Goal: Contribute content: Contribute content

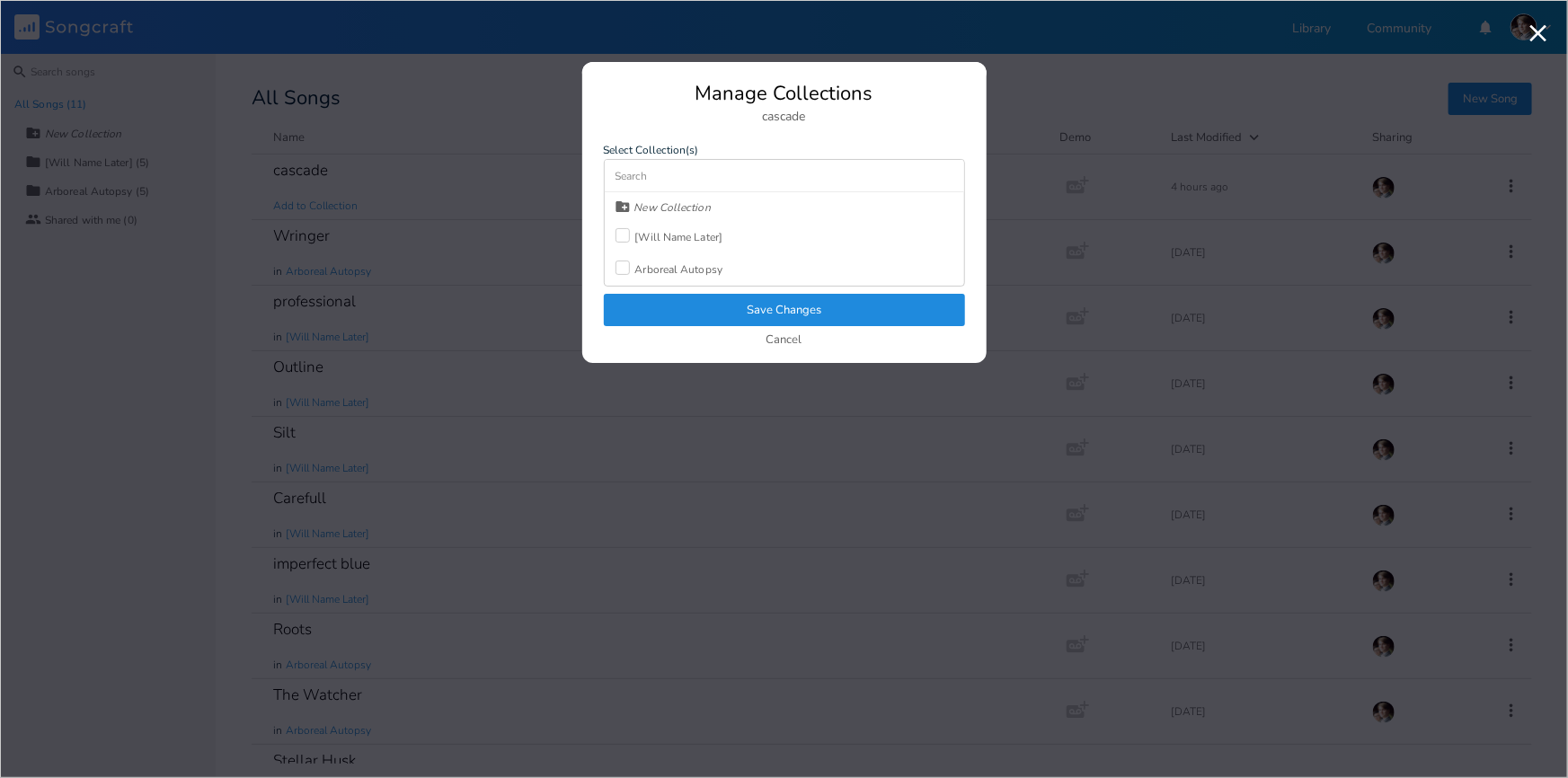
click at [670, 238] on div "[Will Name Later]" at bounding box center [680, 237] width 88 height 11
click at [683, 303] on button "Save Changes" at bounding box center [784, 309] width 362 height 32
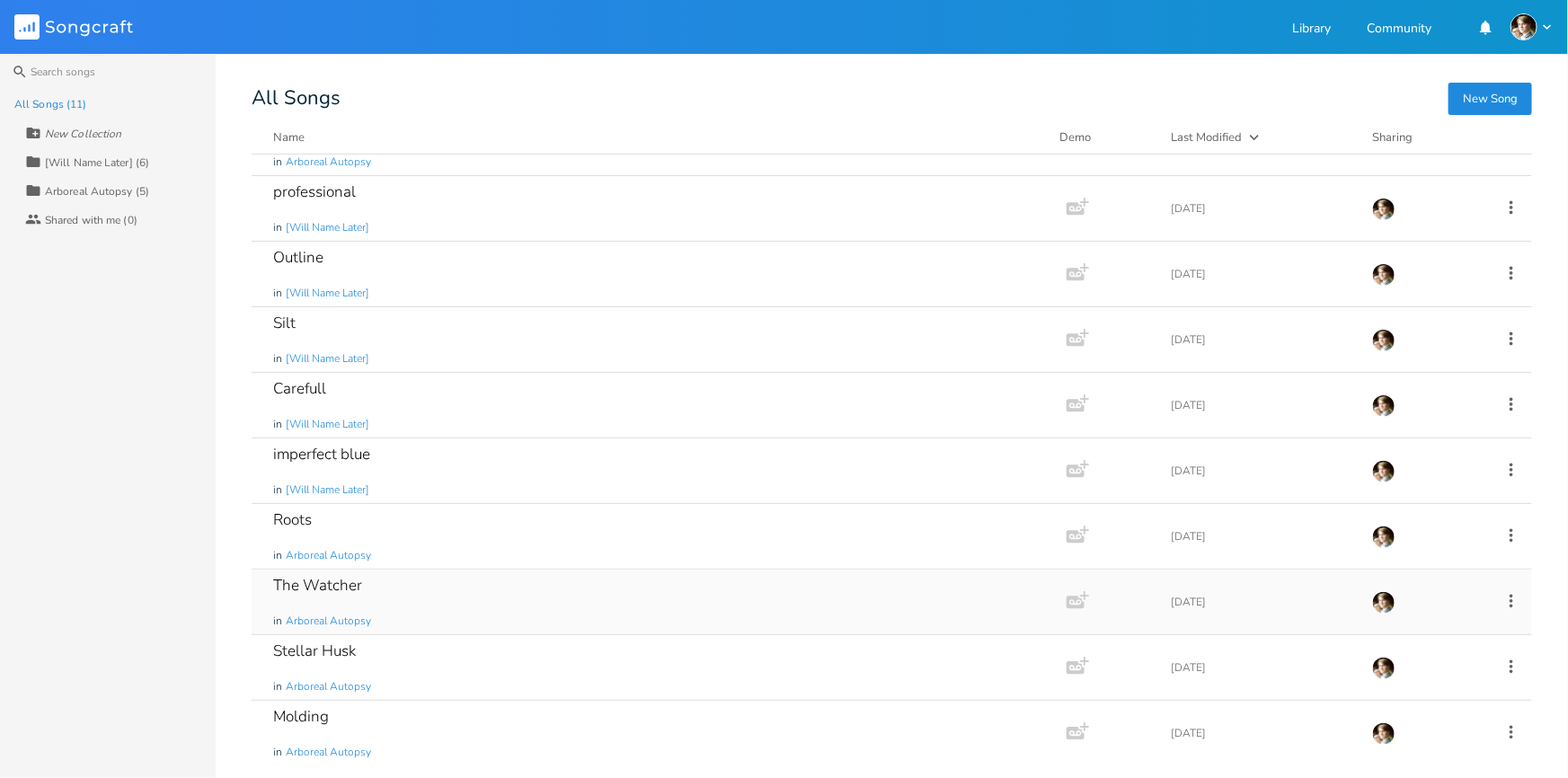
scroll to position [110, 0]
click at [424, 658] on div "Stellar Husk in Arboreal Autopsy" at bounding box center [655, 667] width 765 height 64
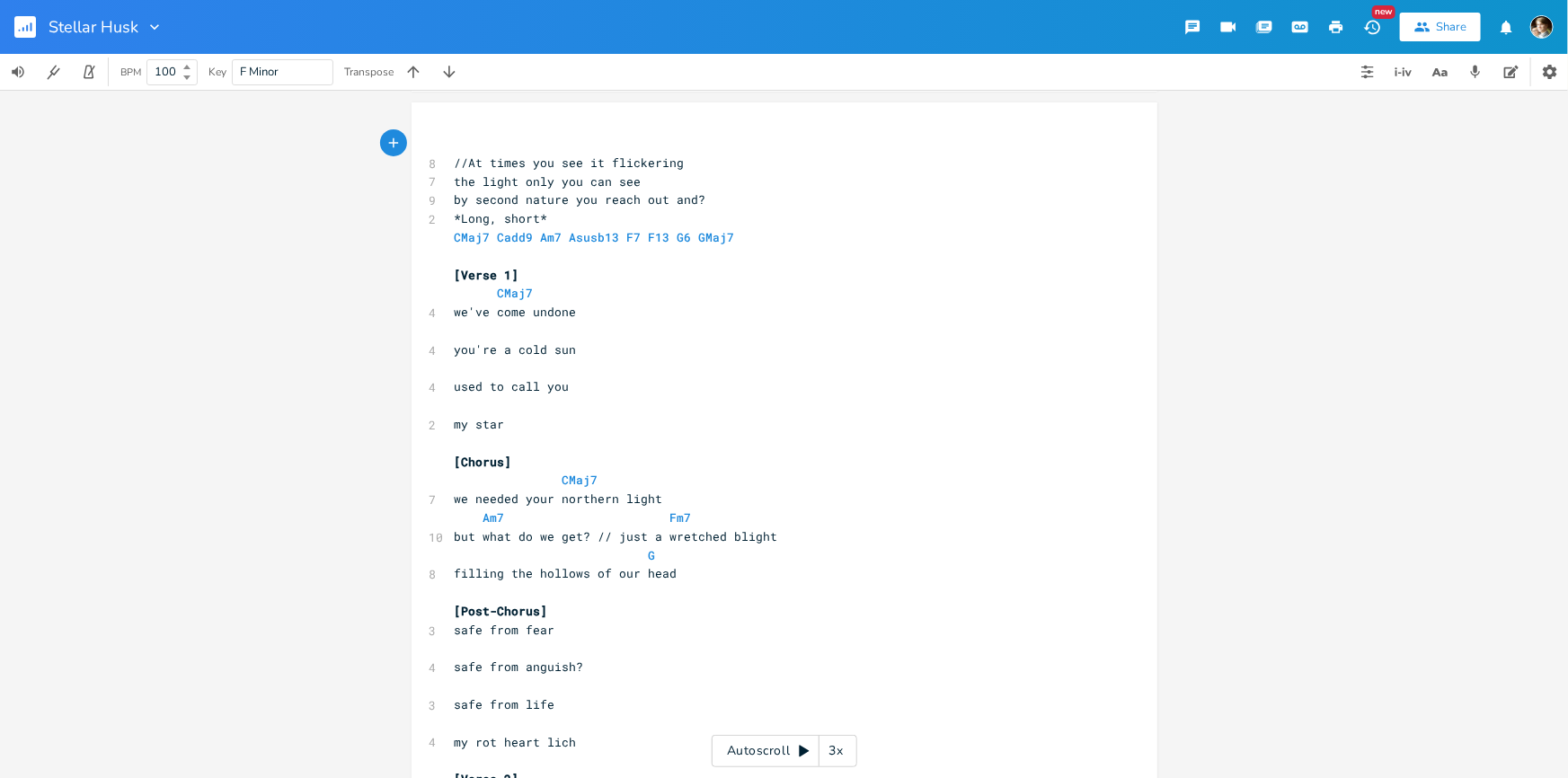
scroll to position [326, 0]
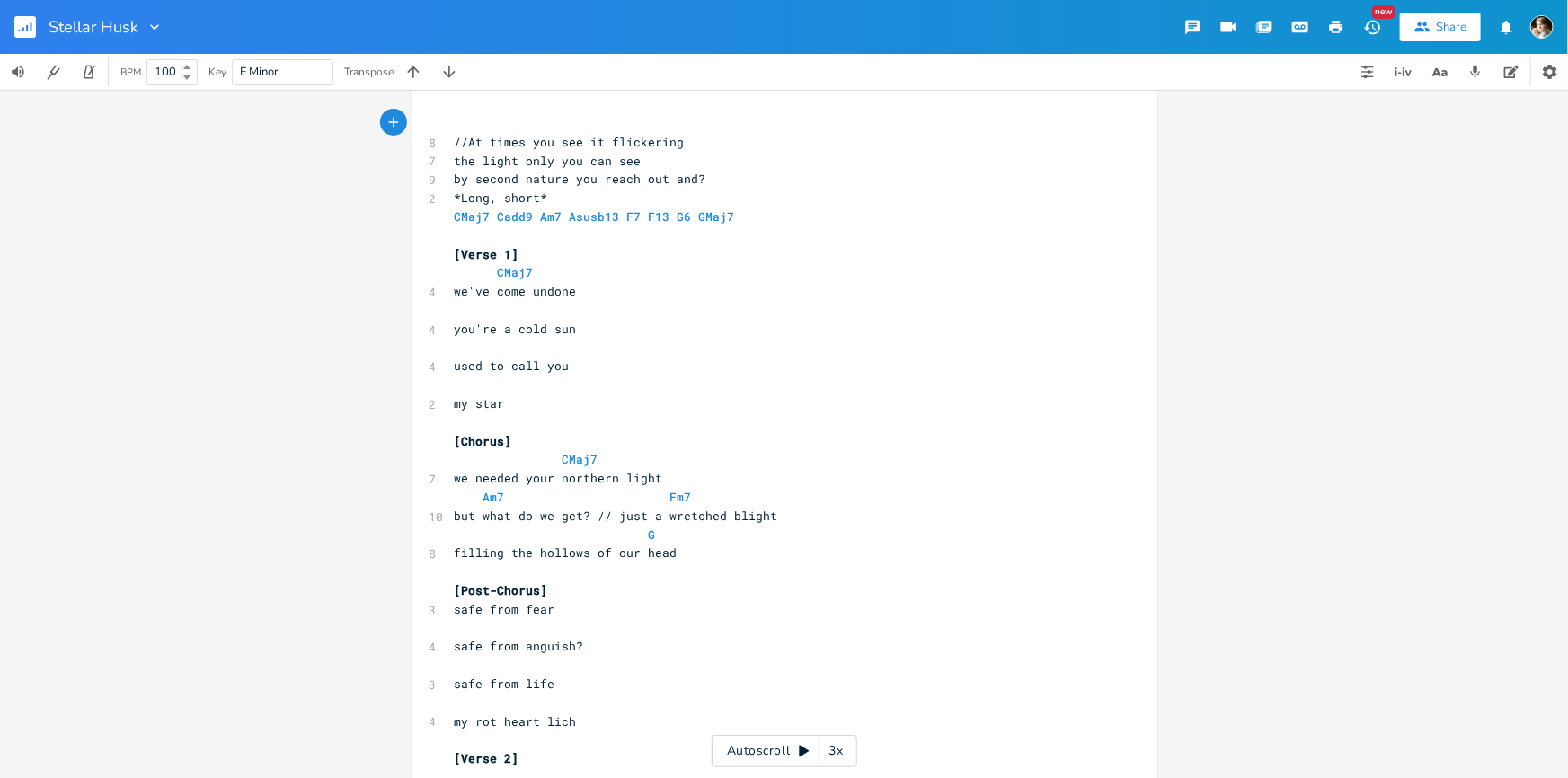
click at [592, 297] on pre "we've come undone" at bounding box center [775, 292] width 649 height 19
click at [581, 317] on pre at bounding box center [775, 310] width 649 height 19
click at [621, 292] on pre "we've come undone" at bounding box center [775, 292] width 649 height 19
click at [611, 320] on pre "you're a cold sun" at bounding box center [775, 329] width 649 height 19
click at [624, 296] on pre "we've come undone" at bounding box center [775, 292] width 649 height 19
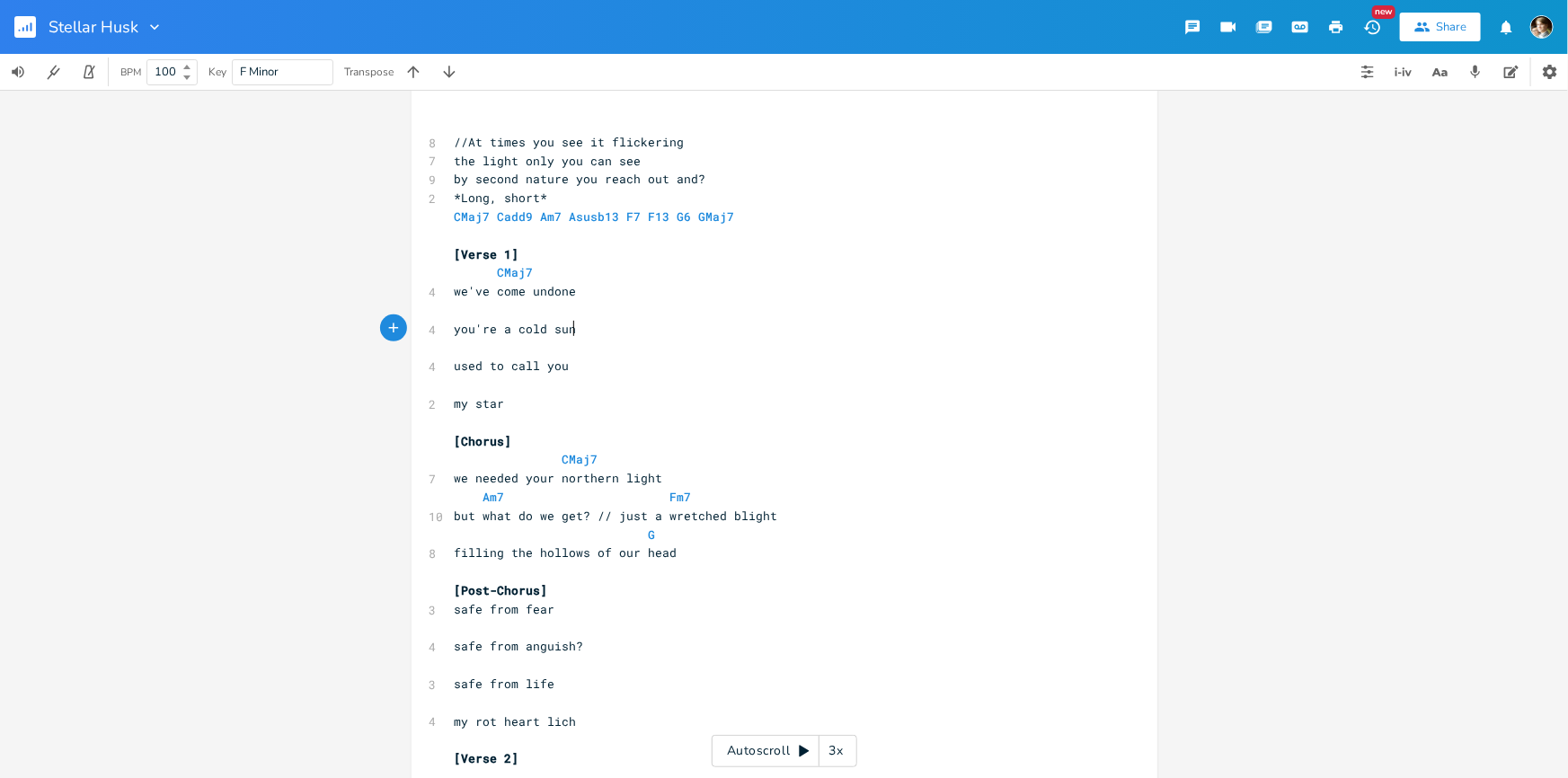
click at [606, 326] on pre "you're a cold sun" at bounding box center [775, 329] width 649 height 19
click at [626, 296] on pre "we've come undone" at bounding box center [775, 292] width 649 height 19
click at [595, 334] on pre "you're a cold sun" at bounding box center [775, 329] width 649 height 19
click at [637, 296] on pre "we've come undone" at bounding box center [775, 292] width 649 height 19
click at [614, 335] on pre "you're a cold sun" at bounding box center [775, 329] width 649 height 19
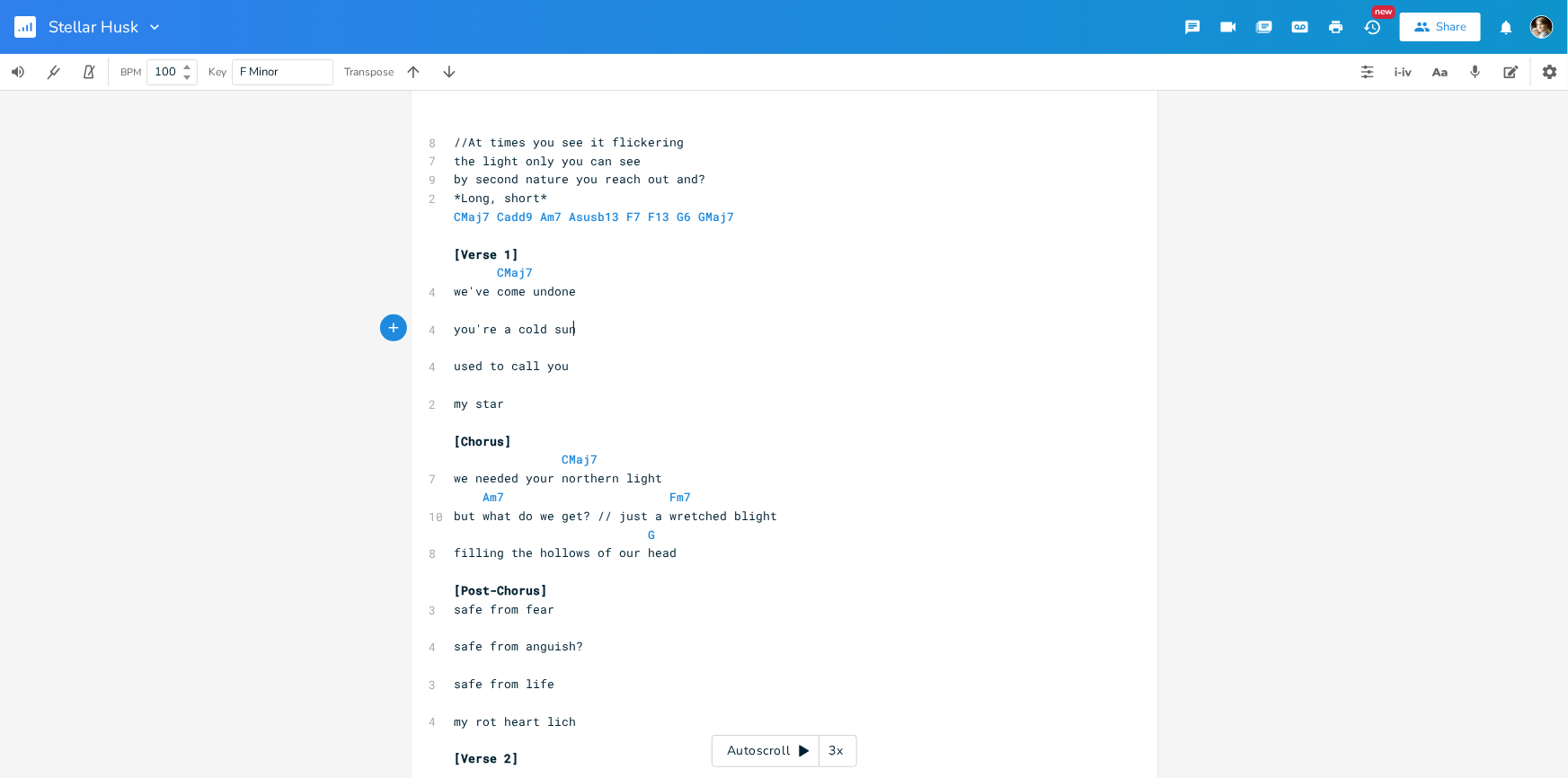
click at [620, 292] on pre "we've come undone" at bounding box center [775, 292] width 649 height 19
click at [602, 327] on pre "you're a cold sun" at bounding box center [775, 329] width 649 height 19
click at [597, 362] on pre "used to call you" at bounding box center [775, 366] width 649 height 19
click at [605, 350] on pre "​" at bounding box center [775, 348] width 649 height 19
click at [592, 366] on pre "used to call you" at bounding box center [775, 366] width 649 height 19
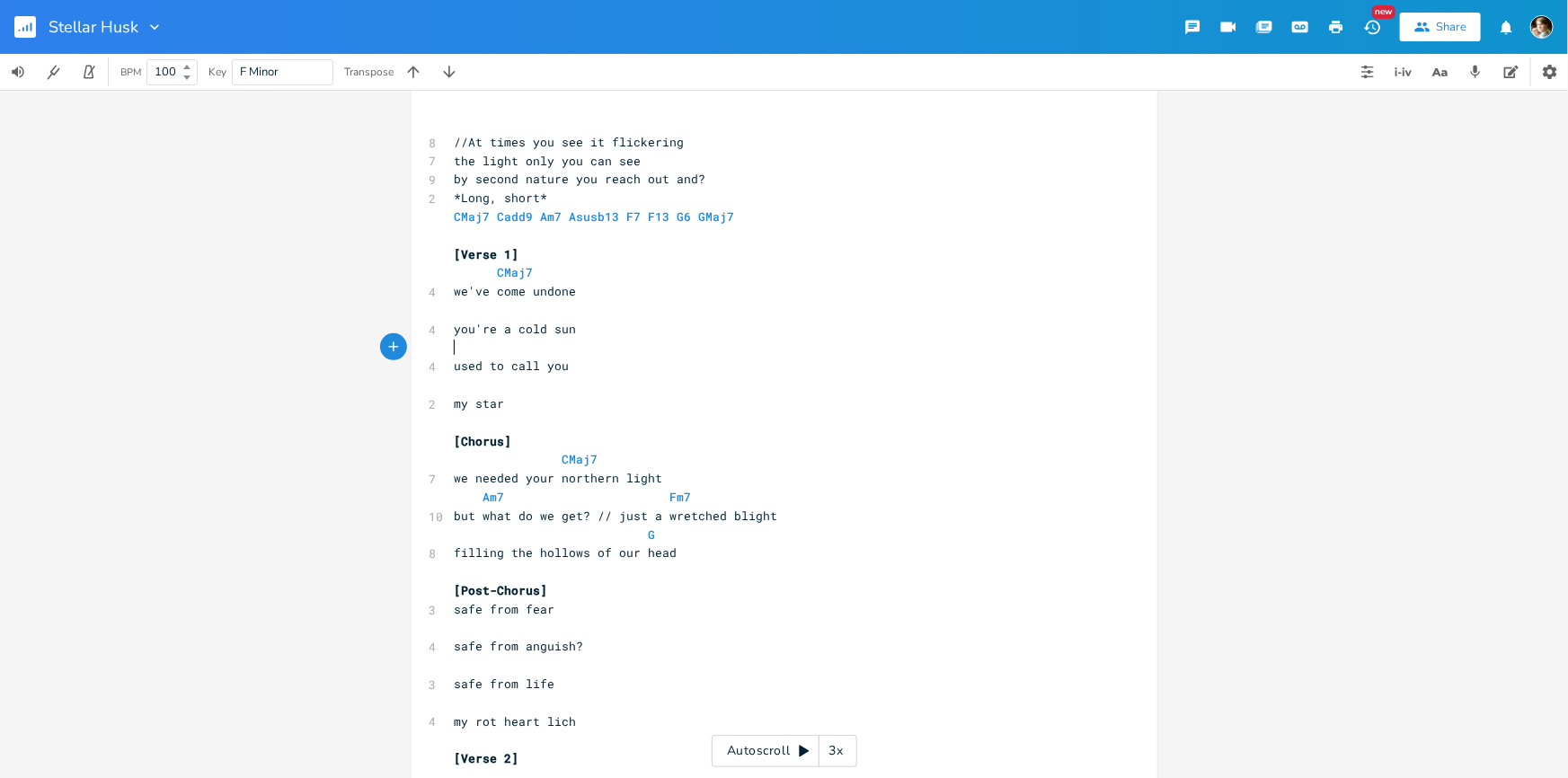
click at [602, 345] on pre "​" at bounding box center [775, 348] width 649 height 19
click at [592, 363] on pre "used to call you" at bounding box center [775, 366] width 649 height 19
click at [612, 350] on pre "​" at bounding box center [775, 348] width 649 height 19
click at [608, 364] on pre "used to call you" at bounding box center [775, 366] width 649 height 19
click at [600, 341] on pre "​" at bounding box center [775, 348] width 649 height 19
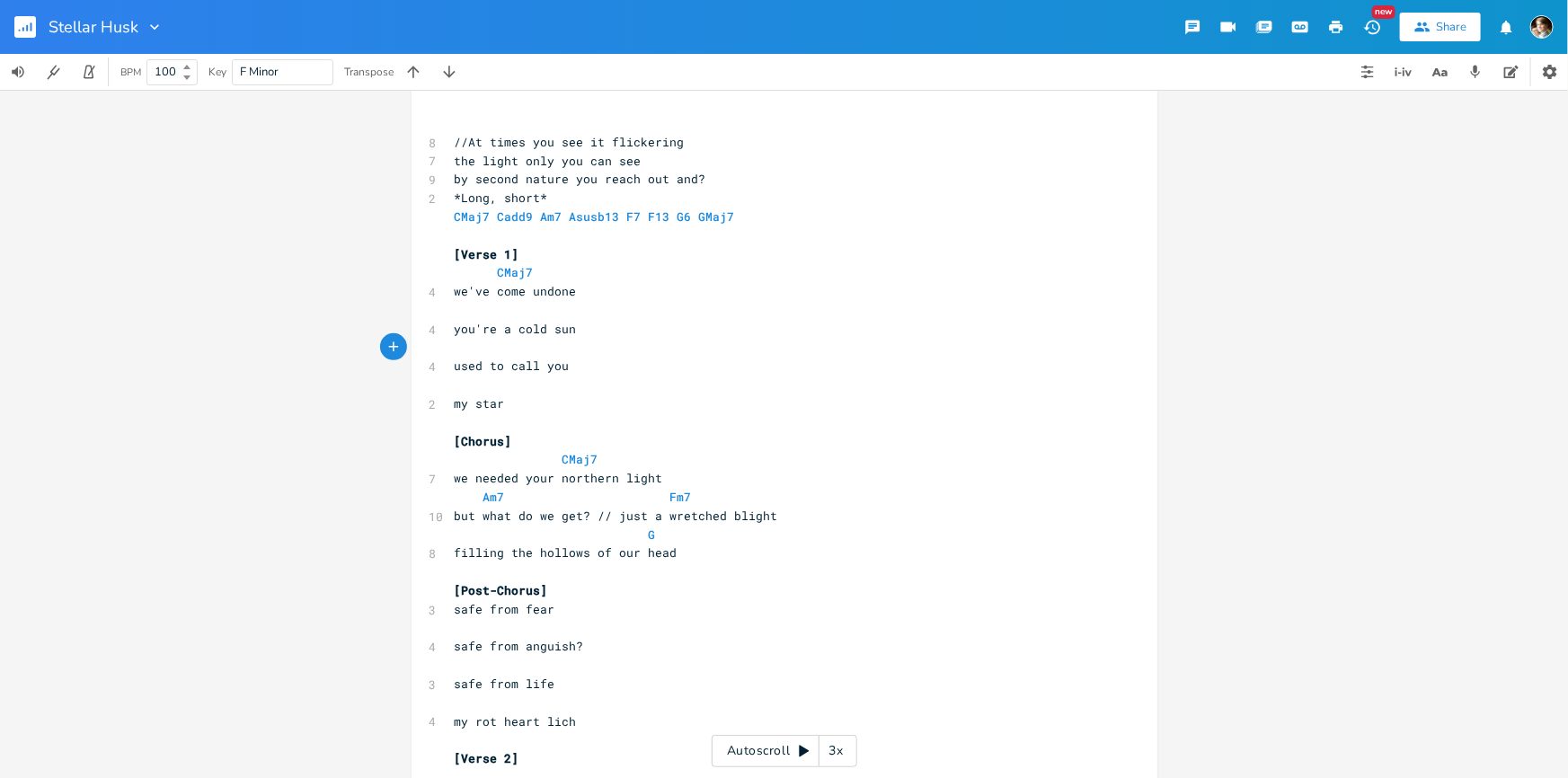
click at [530, 386] on pre "​" at bounding box center [775, 384] width 649 height 19
click at [455, 408] on span "my star" at bounding box center [479, 404] width 51 height 17
click at [620, 384] on pre "​" at bounding box center [775, 384] width 649 height 19
click at [609, 415] on pre "​" at bounding box center [775, 422] width 649 height 19
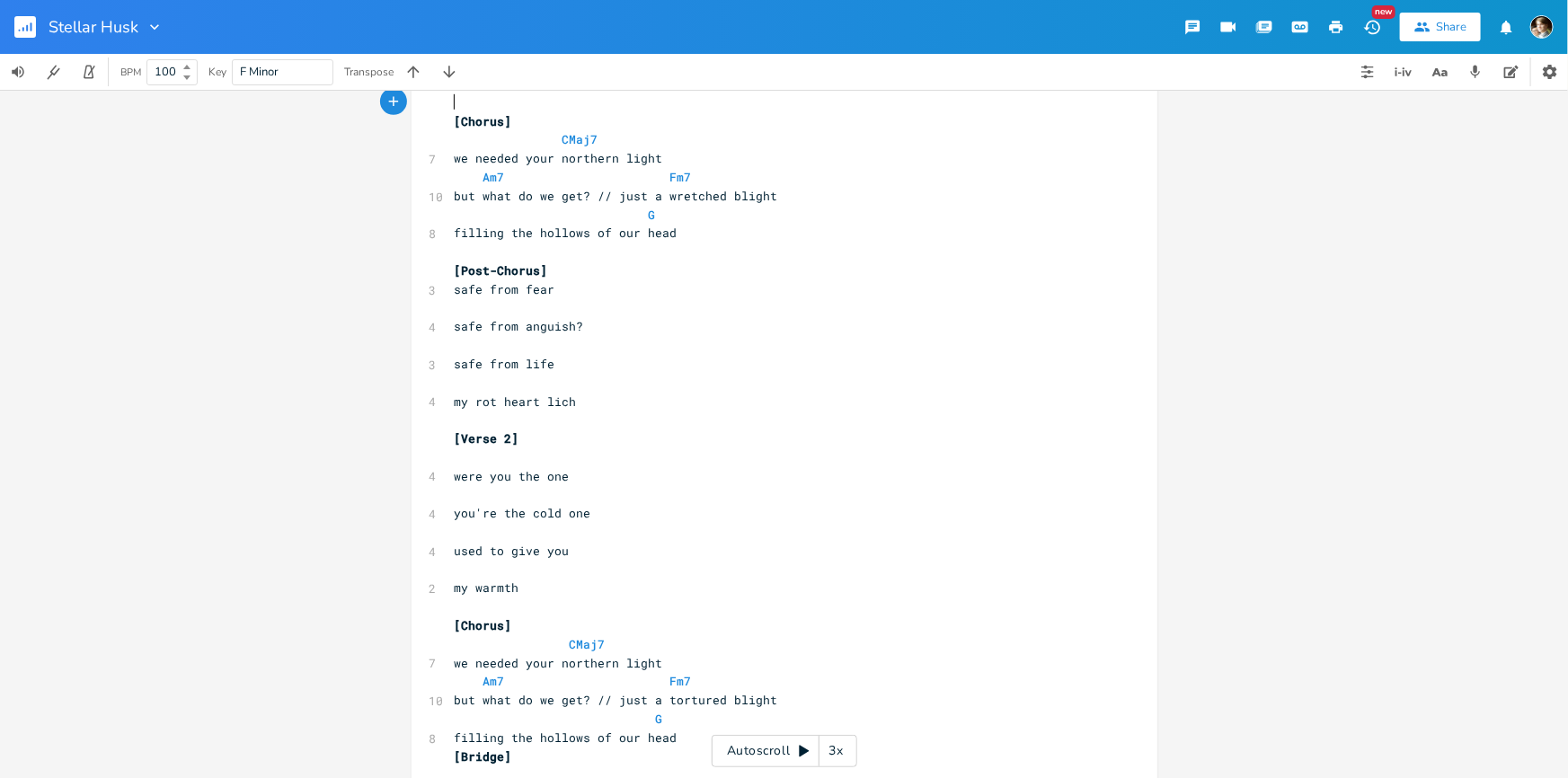
scroll to position [653, 0]
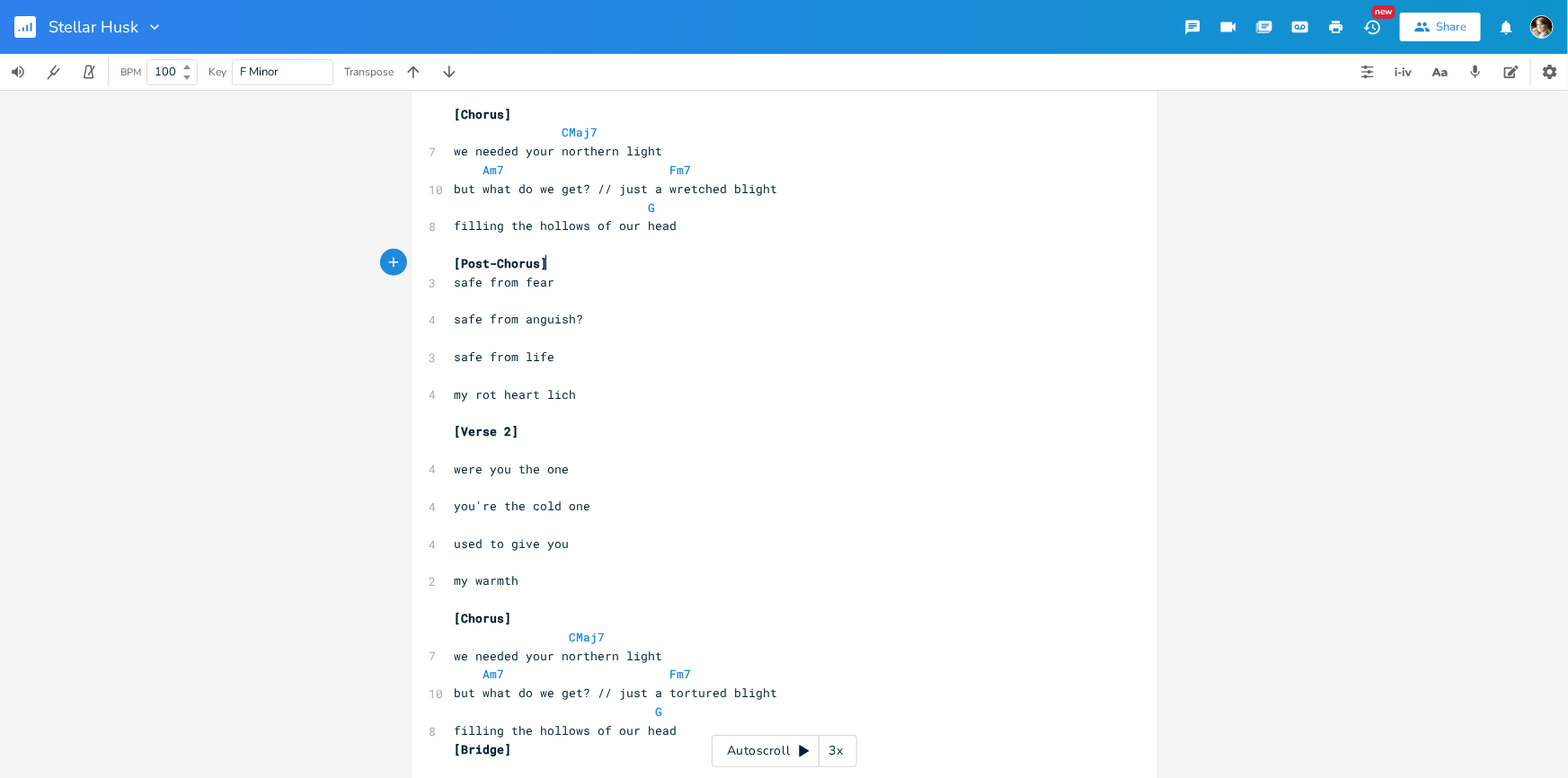
click at [580, 268] on pre "[Post-Chorus]" at bounding box center [775, 263] width 649 height 19
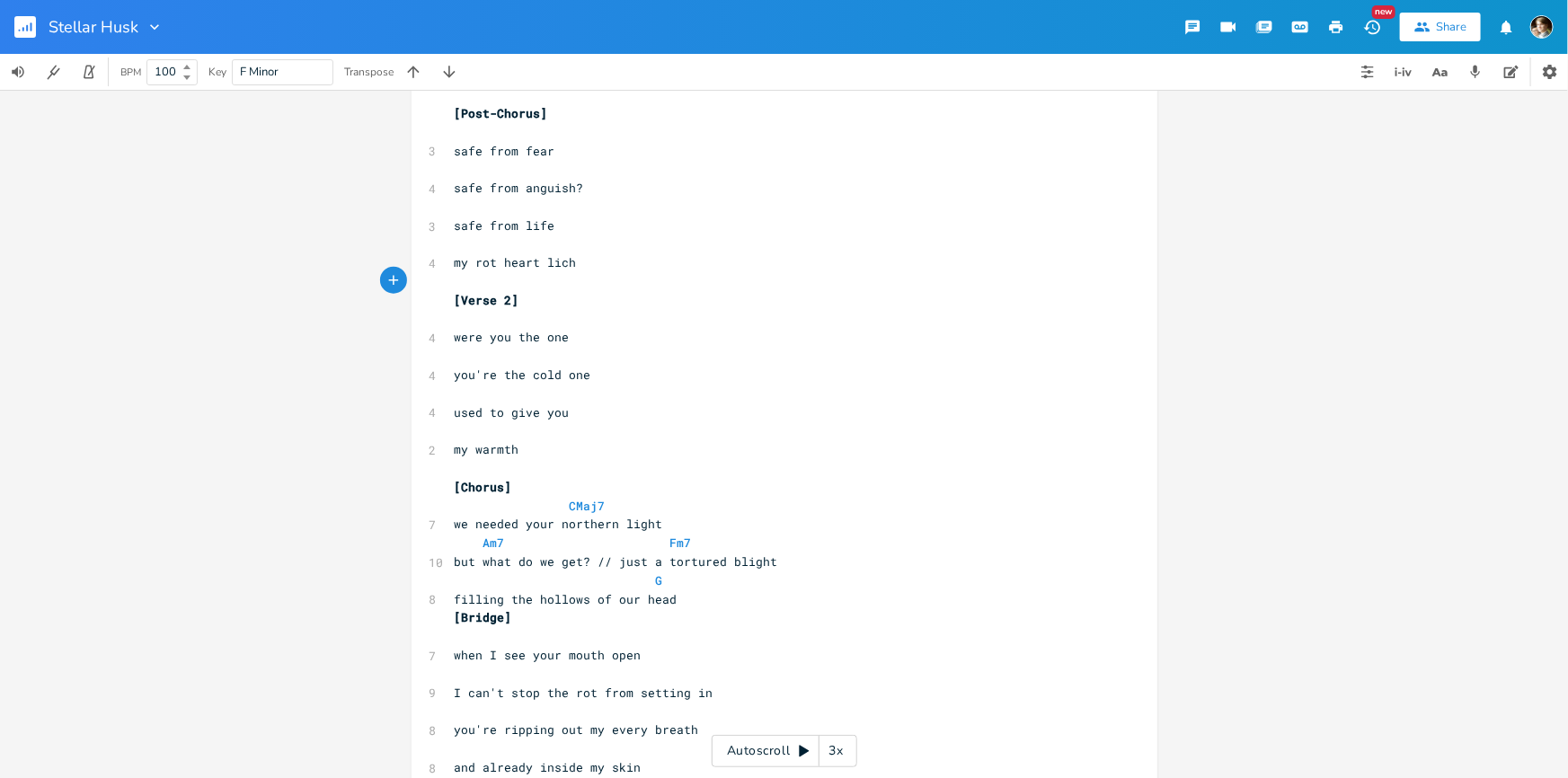
scroll to position [817, 0]
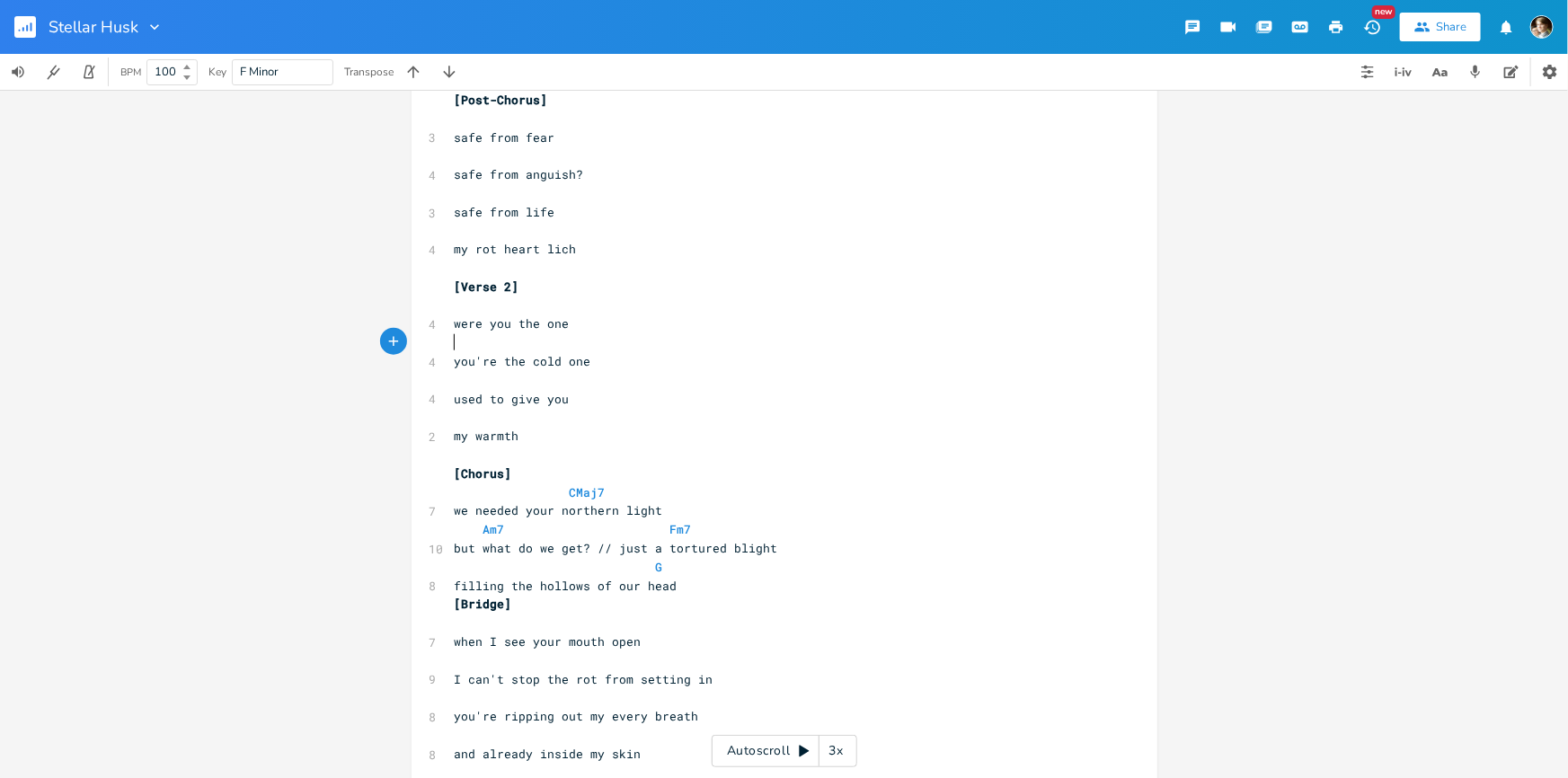
click at [582, 340] on pre "​" at bounding box center [775, 342] width 649 height 19
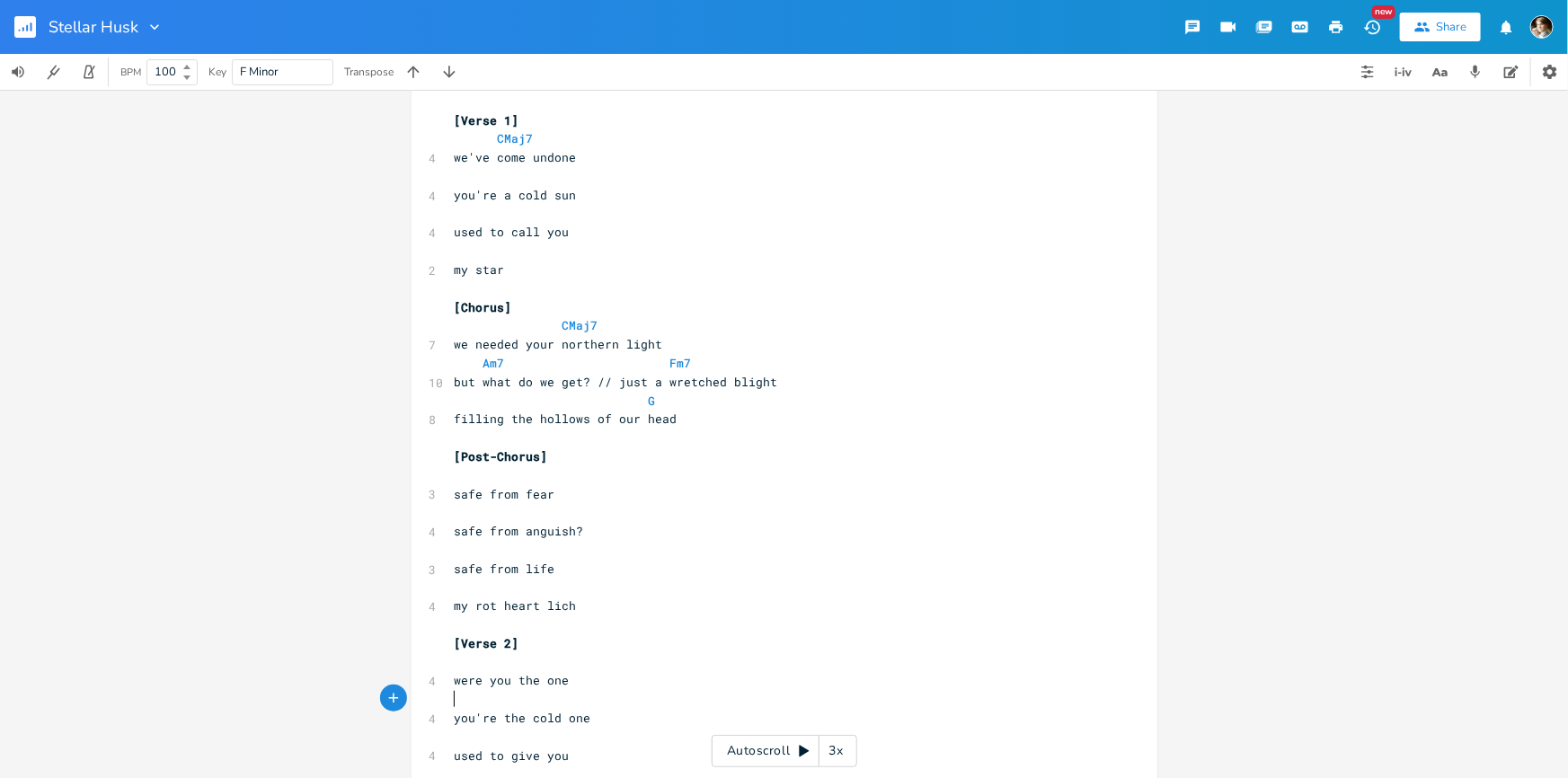
scroll to position [653, 0]
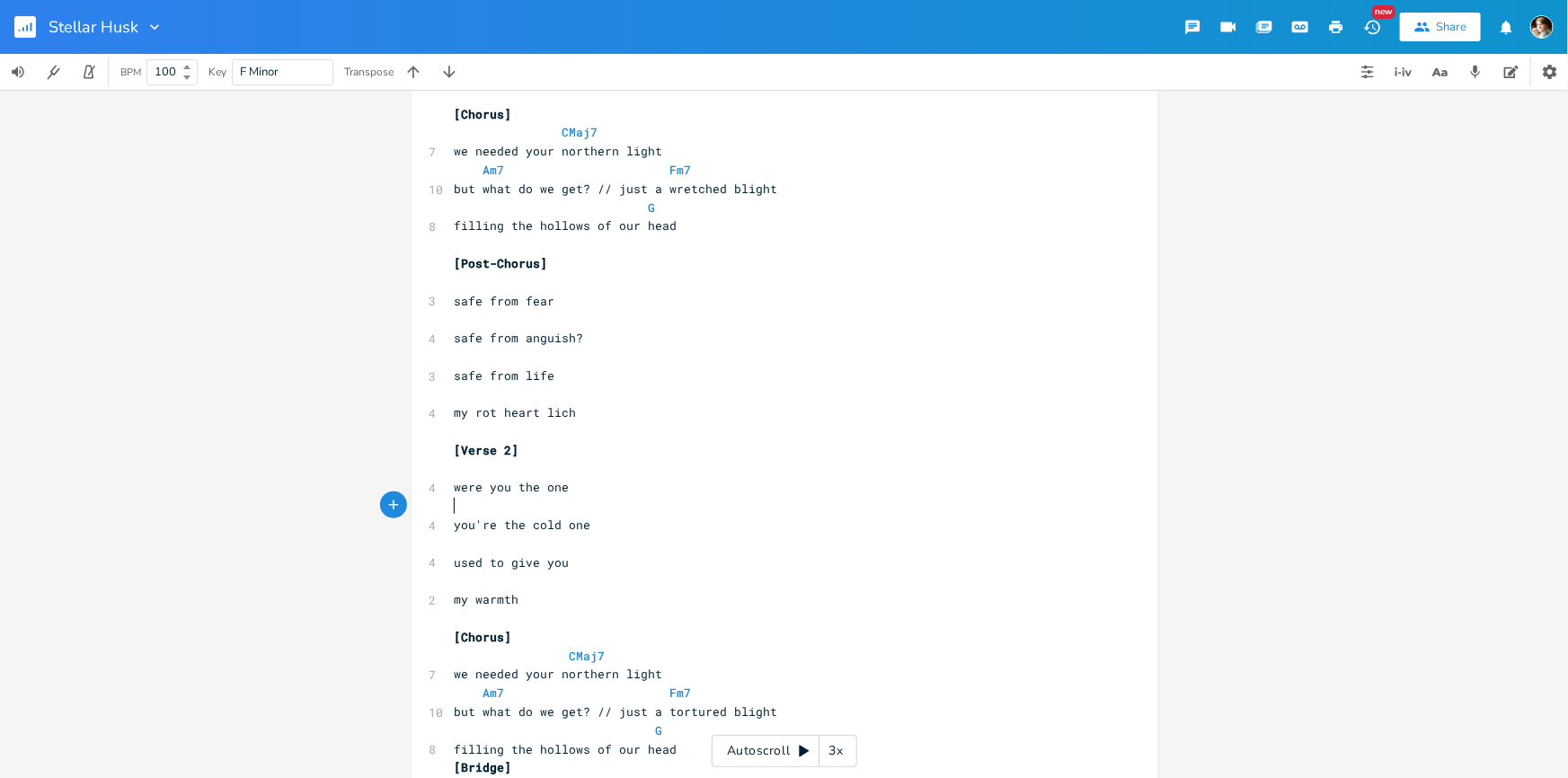
click at [584, 556] on pre "used to give you" at bounding box center [775, 563] width 649 height 19
click at [549, 545] on pre "​" at bounding box center [775, 543] width 649 height 19
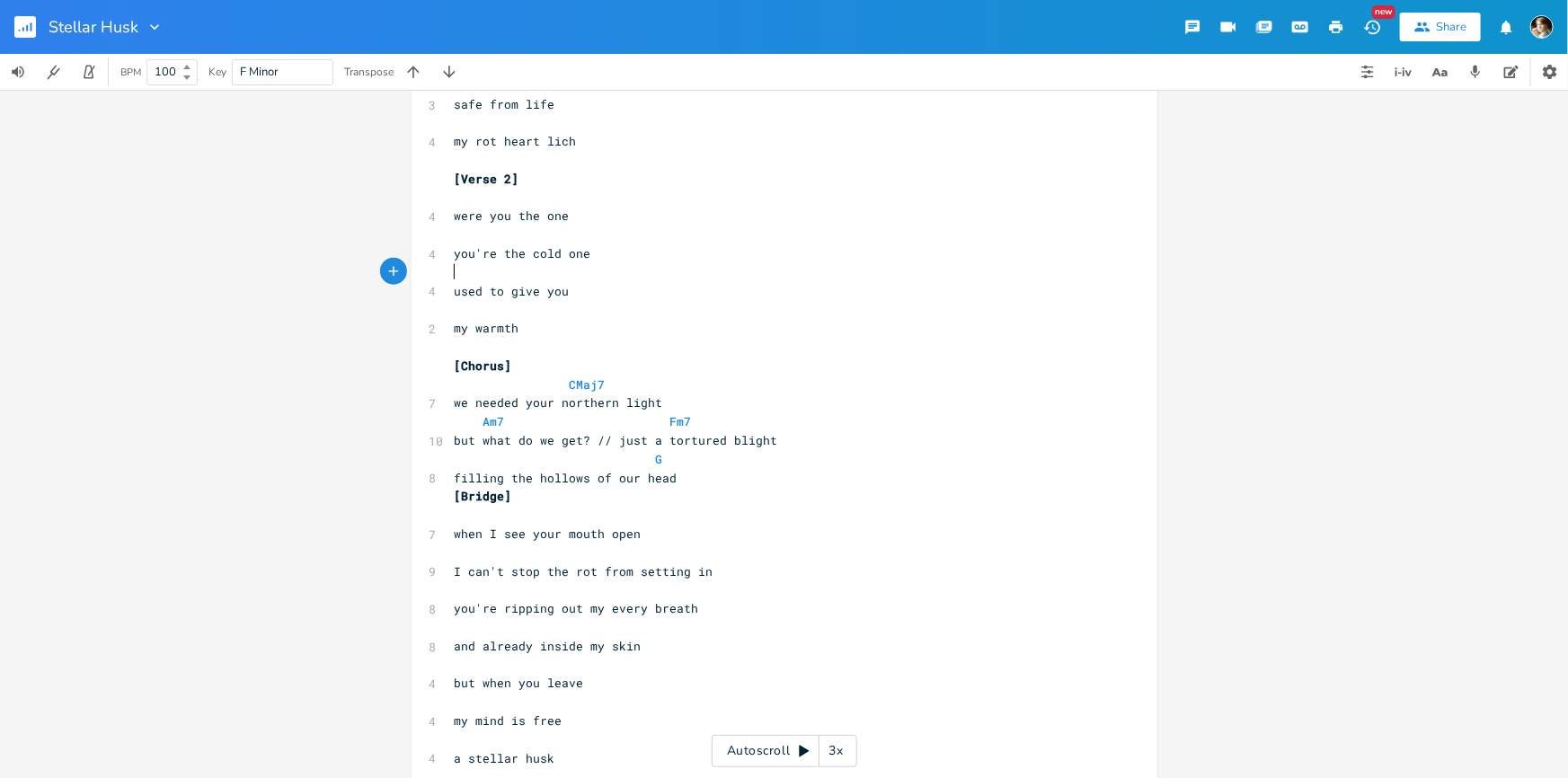
scroll to position [979, 0]
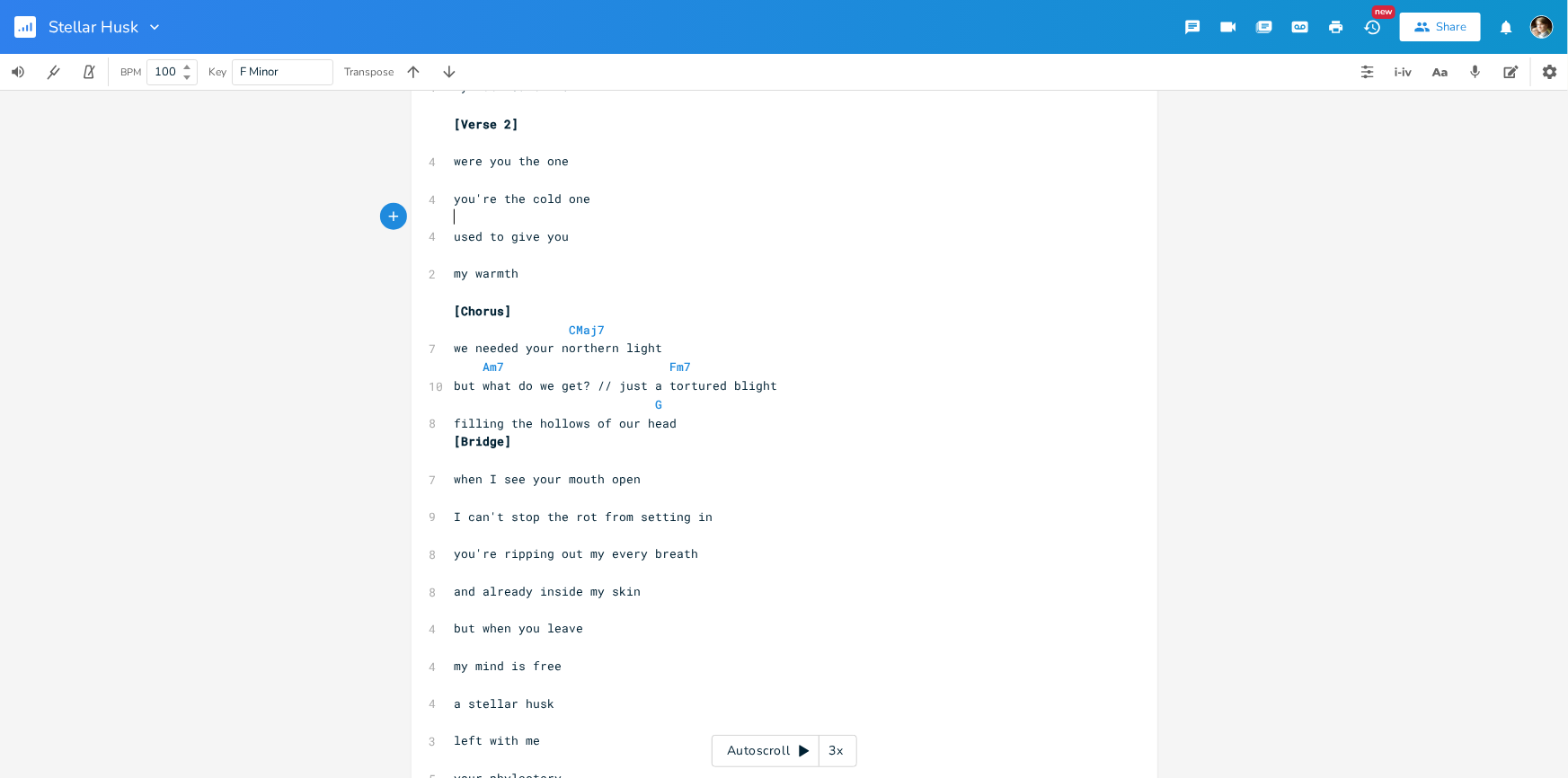
click at [692, 353] on pre "we needed your northern light" at bounding box center [775, 348] width 649 height 19
click at [817, 372] on pre "Am7 Fm7" at bounding box center [775, 367] width 649 height 19
click at [675, 435] on pre "[Bridge]" at bounding box center [775, 441] width 649 height 19
click at [701, 421] on pre "filling the hollows of our head" at bounding box center [775, 423] width 649 height 19
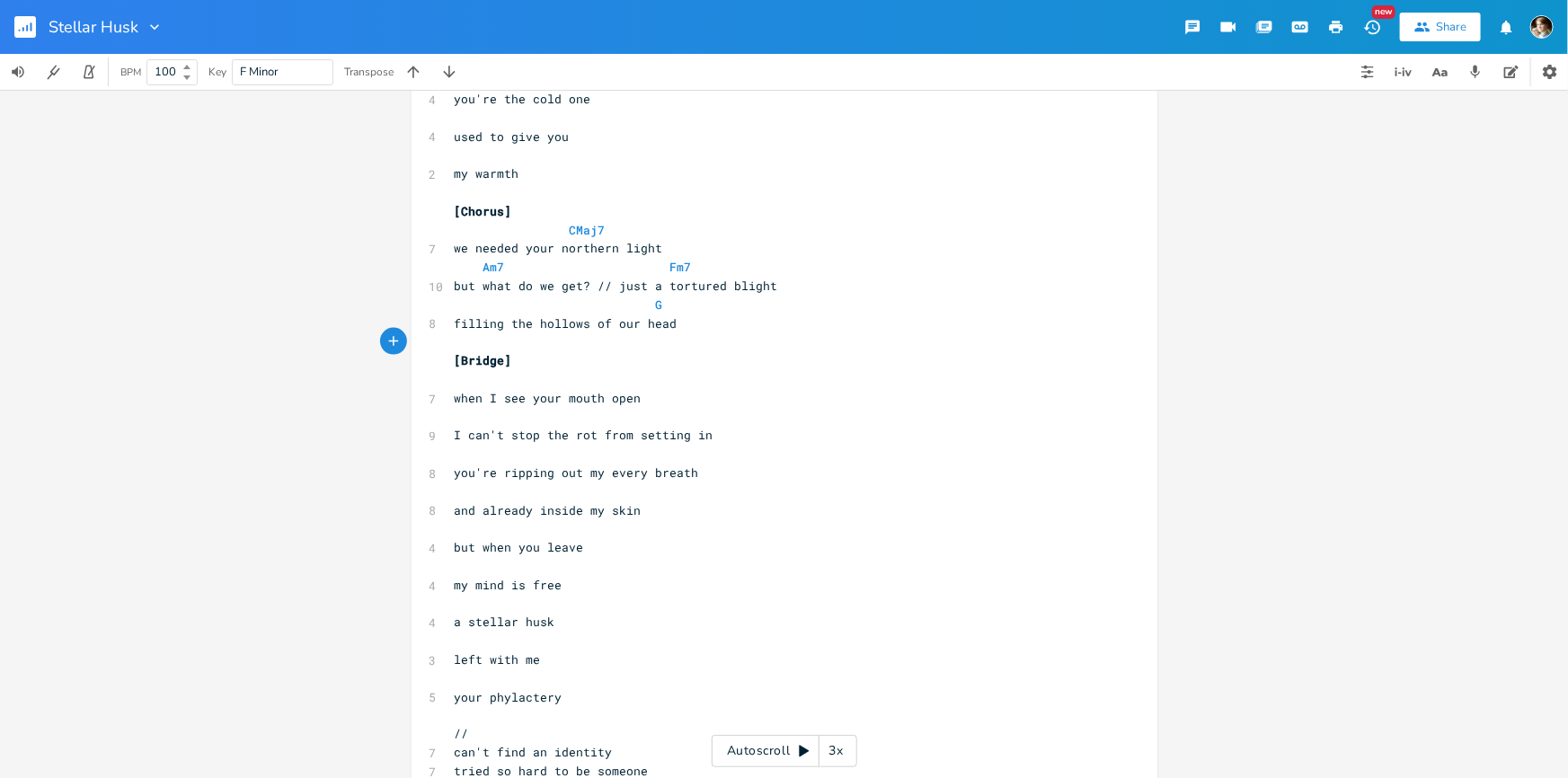
scroll to position [1138, 0]
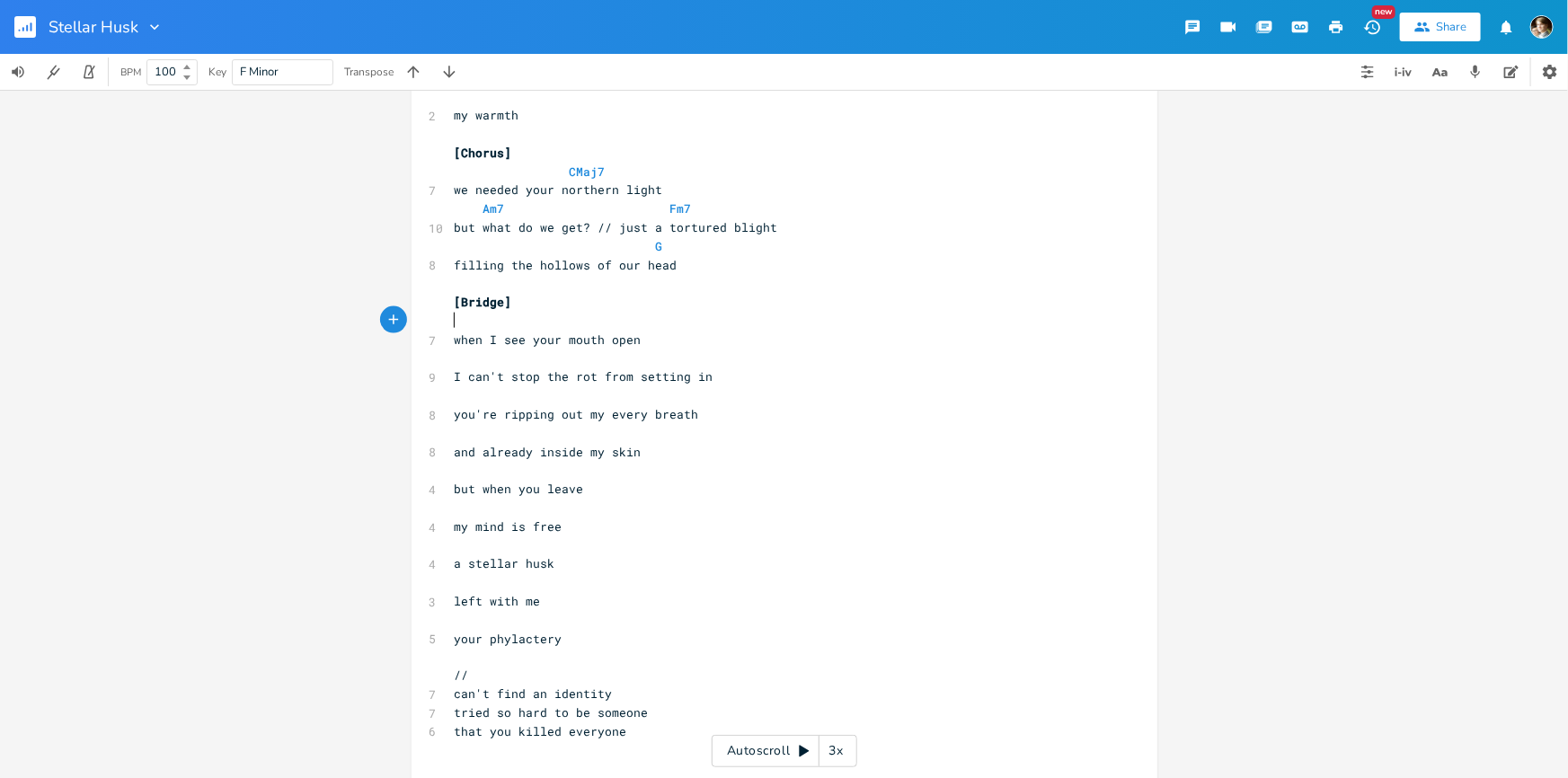
click at [570, 315] on pre "​" at bounding box center [775, 321] width 649 height 19
click at [521, 298] on pre "[Bridge]" at bounding box center [775, 302] width 649 height 19
click at [592, 372] on span "I can't stop the rot from setting in" at bounding box center [583, 376] width 259 height 17
click at [599, 372] on span "I can't stop the rot from setting in" at bounding box center [583, 376] width 259 height 17
click at [714, 411] on pre "you're ripping out my every breath" at bounding box center [775, 415] width 649 height 19
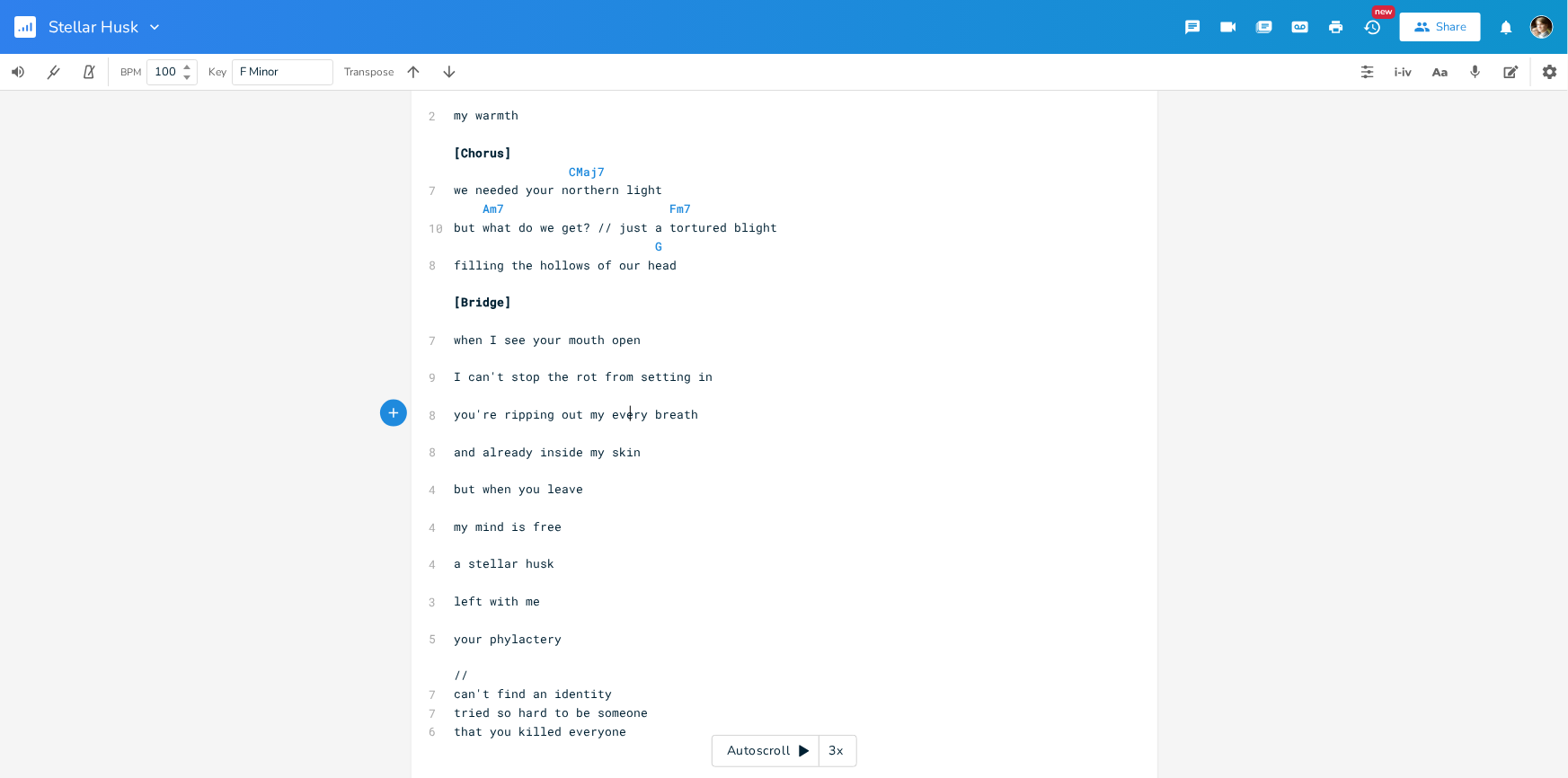
click at [625, 410] on span "you're ripping out my every breath" at bounding box center [577, 414] width 245 height 17
type textarea "every"
click at [625, 410] on span "you're ripping out my every breath" at bounding box center [577, 414] width 245 height 17
click at [835, 424] on pre "​" at bounding box center [775, 433] width 649 height 19
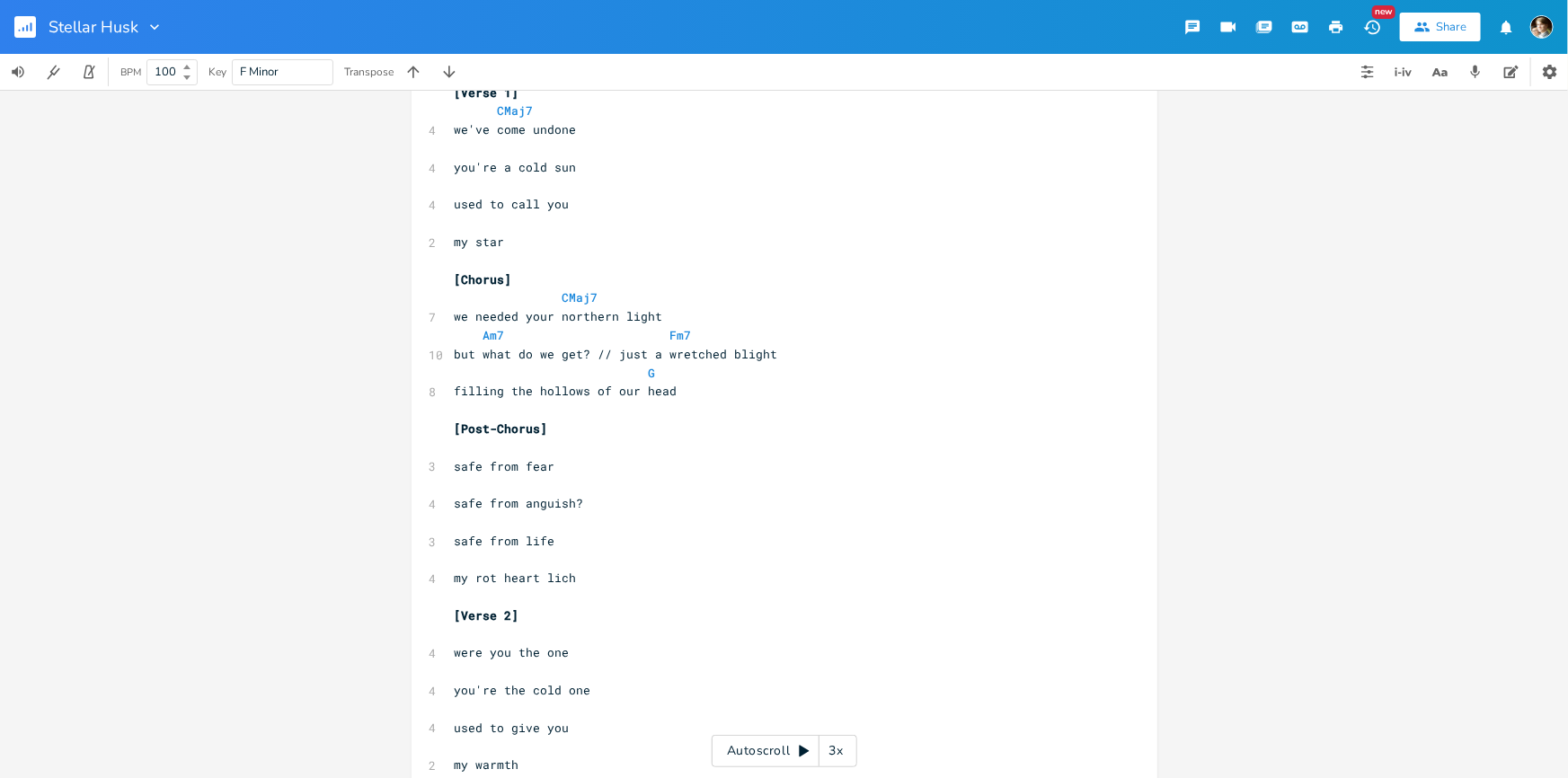
scroll to position [163, 0]
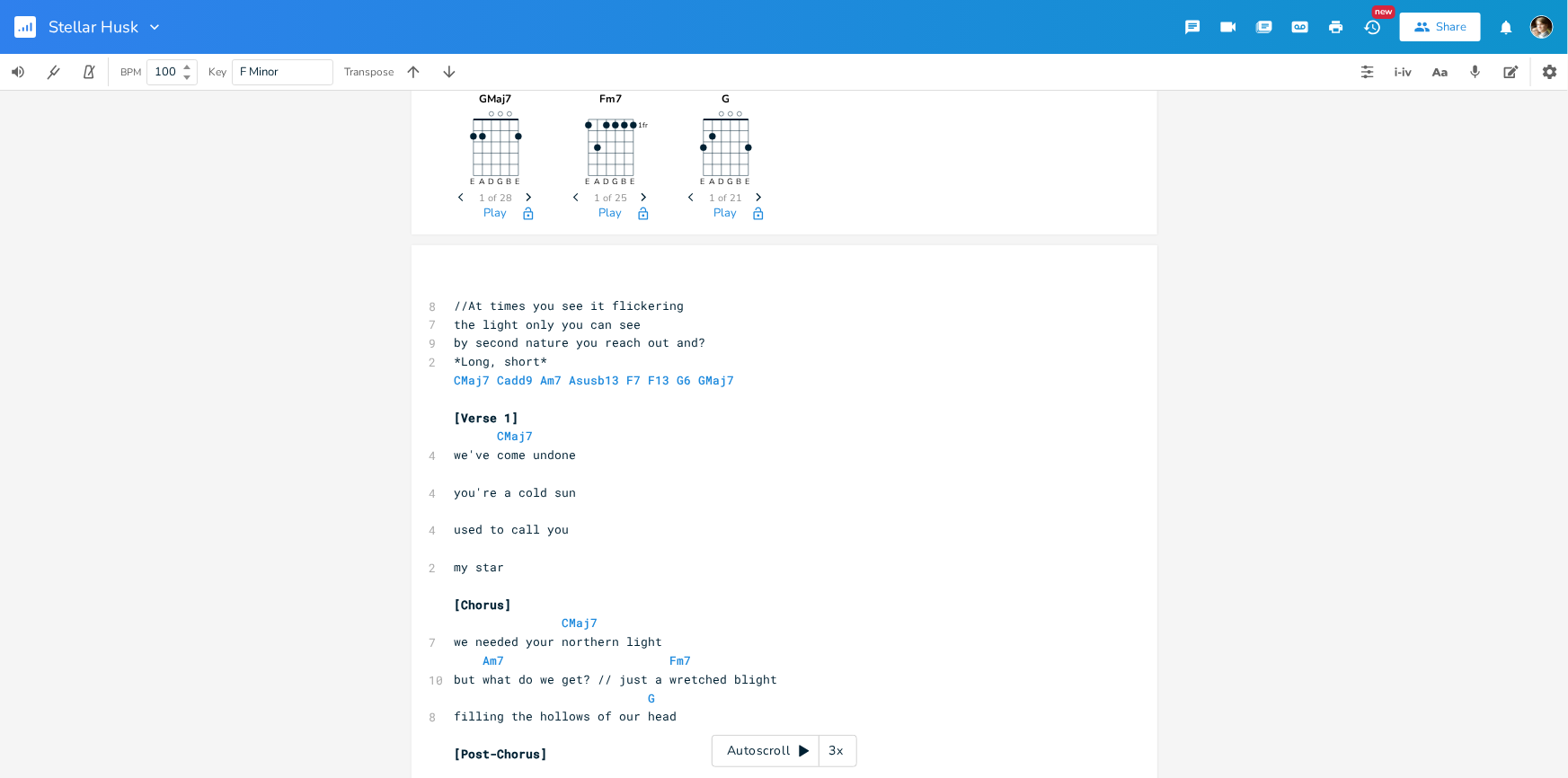
click at [498, 393] on pre "​" at bounding box center [775, 399] width 649 height 19
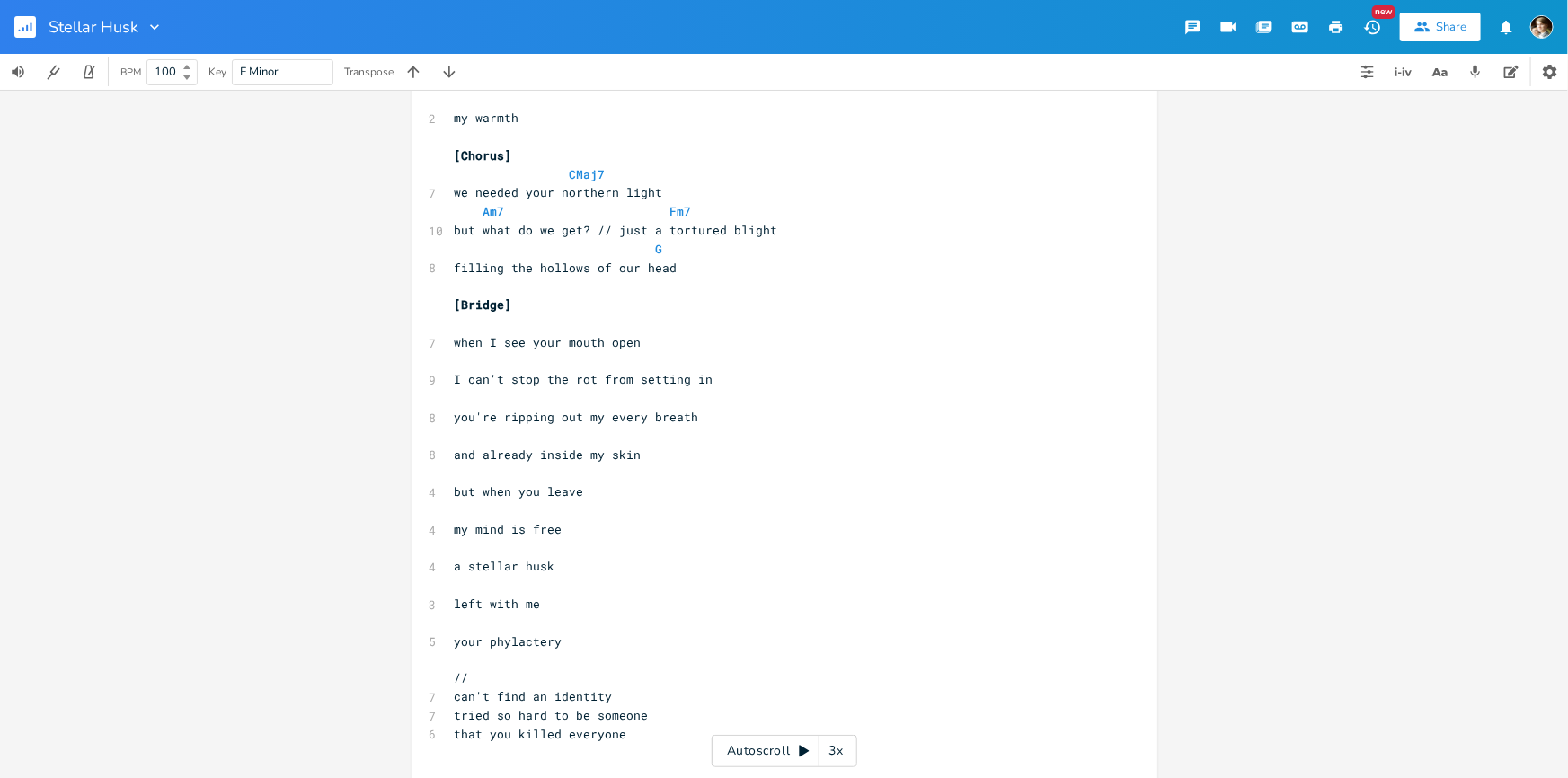
scroll to position [1155, 0]
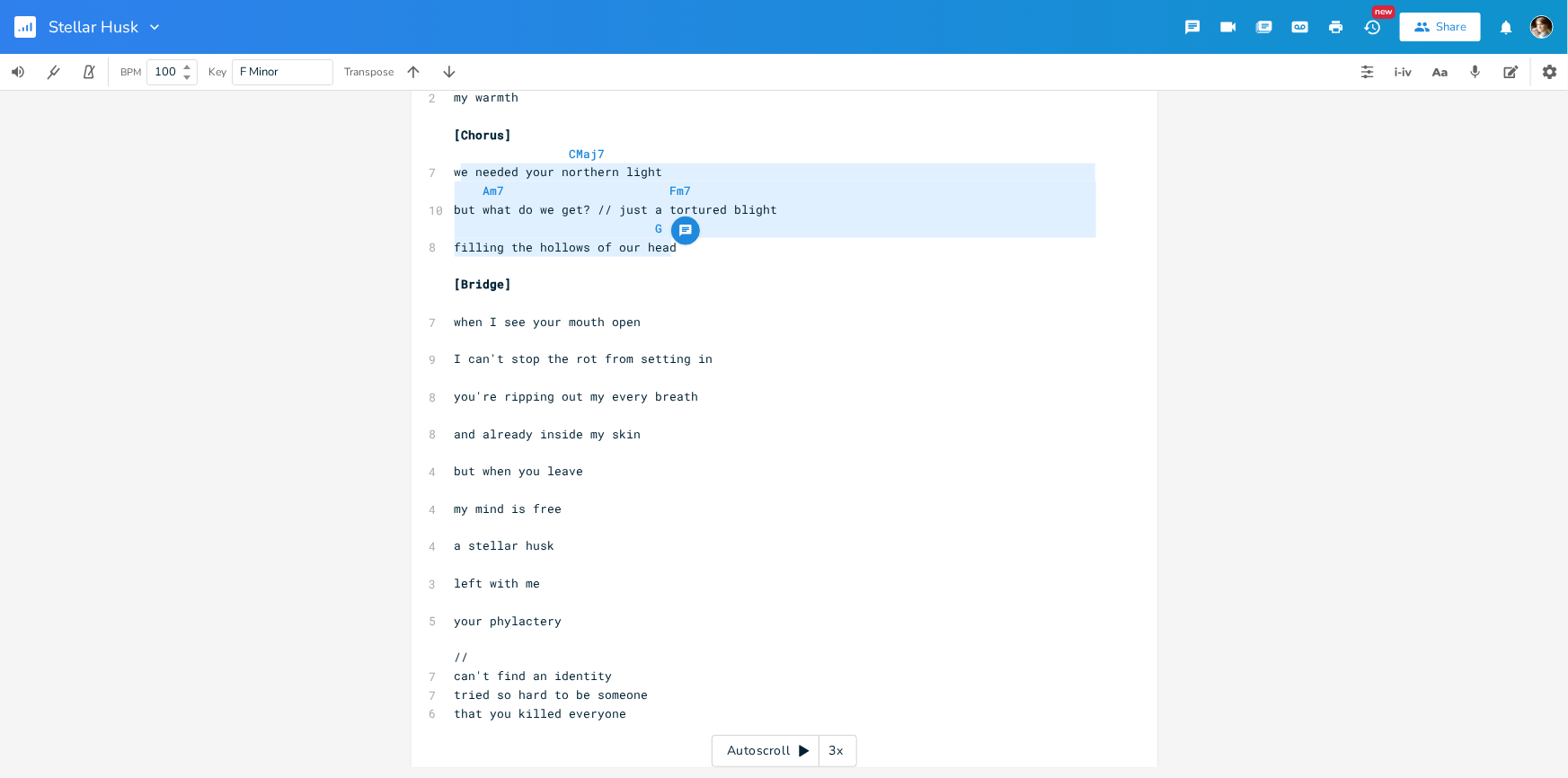
type textarea "we needed your northern light Am7 Fm7 but what do we get? // just a tortured bl…"
drag, startPoint x: 719, startPoint y: 249, endPoint x: 446, endPoint y: 173, distance: 283.4
click at [451, 173] on div "​ 8 //At times you see it flickering 7 the light only you can see 9 by second n…" at bounding box center [775, 14] width 649 height 1457
click at [572, 644] on pre "​" at bounding box center [775, 639] width 649 height 19
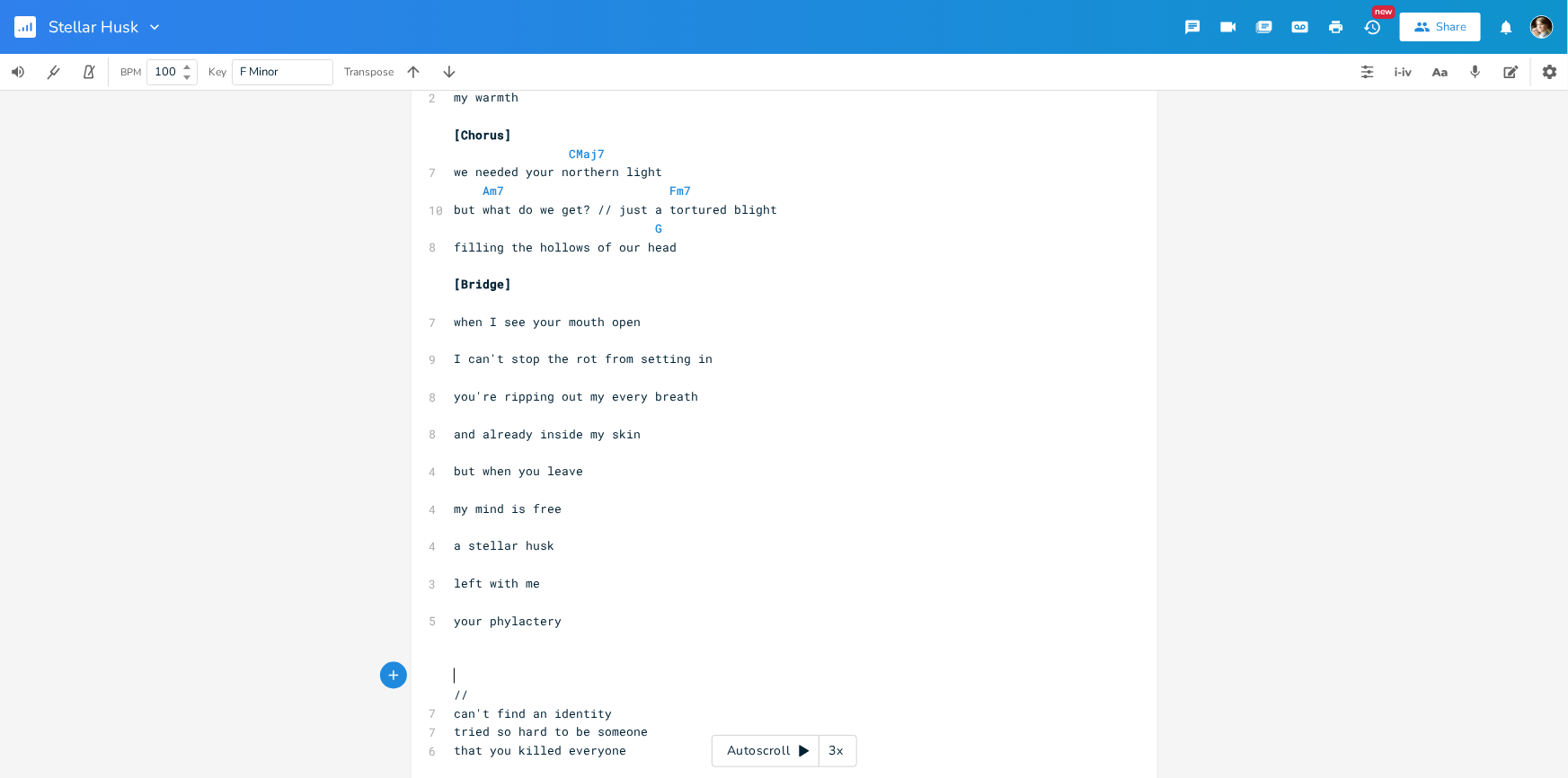
paste textarea "[Chorus]"
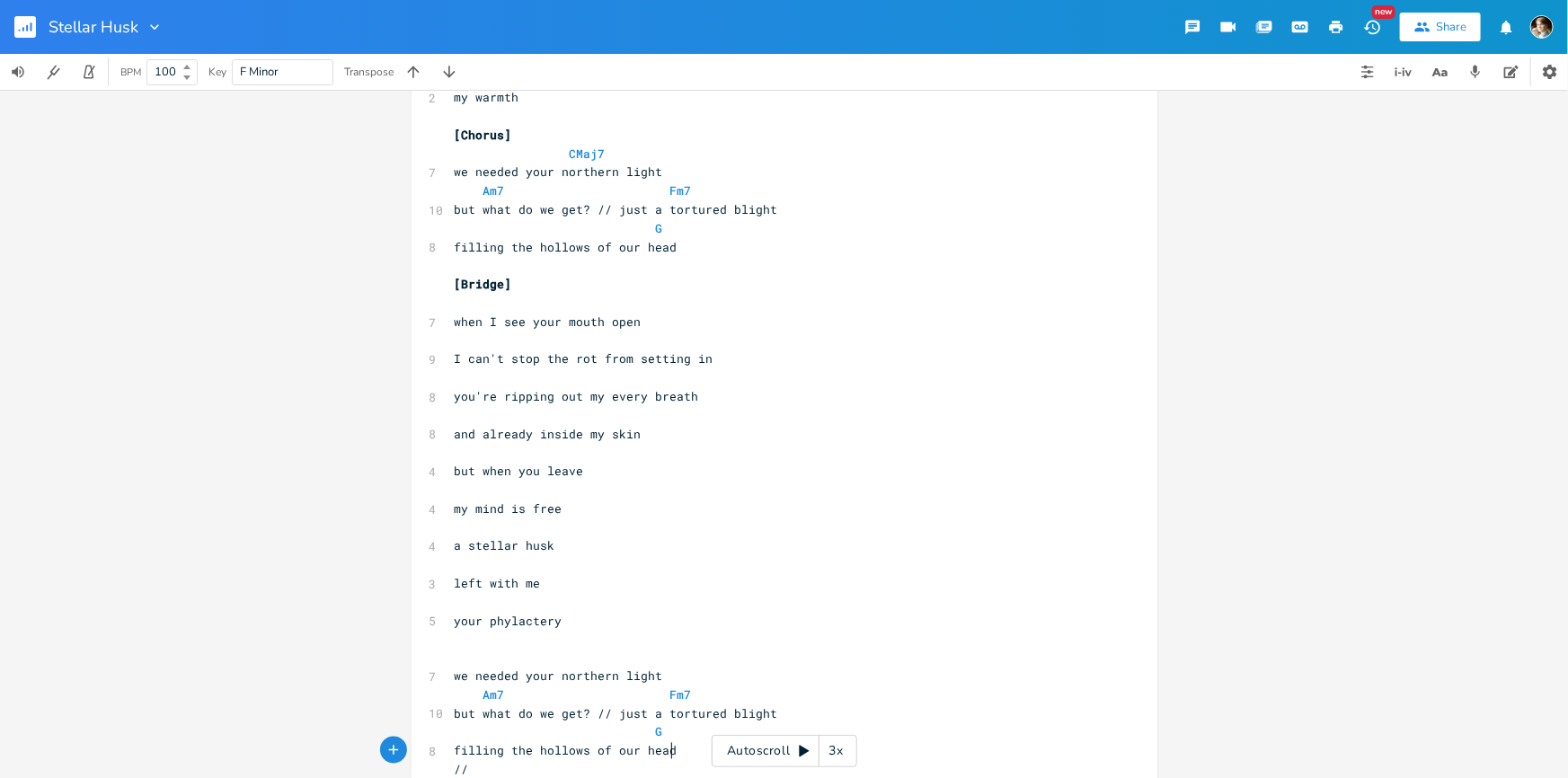
click at [503, 143] on pre "[Chorus]" at bounding box center [775, 135] width 649 height 19
type textarea "[Chorus]"
click at [455, 130] on span "[Chorus]" at bounding box center [483, 135] width 58 height 17
click at [478, 640] on pre "​" at bounding box center [775, 639] width 649 height 19
click at [566, 620] on pre "your phylactery" at bounding box center [775, 621] width 649 height 19
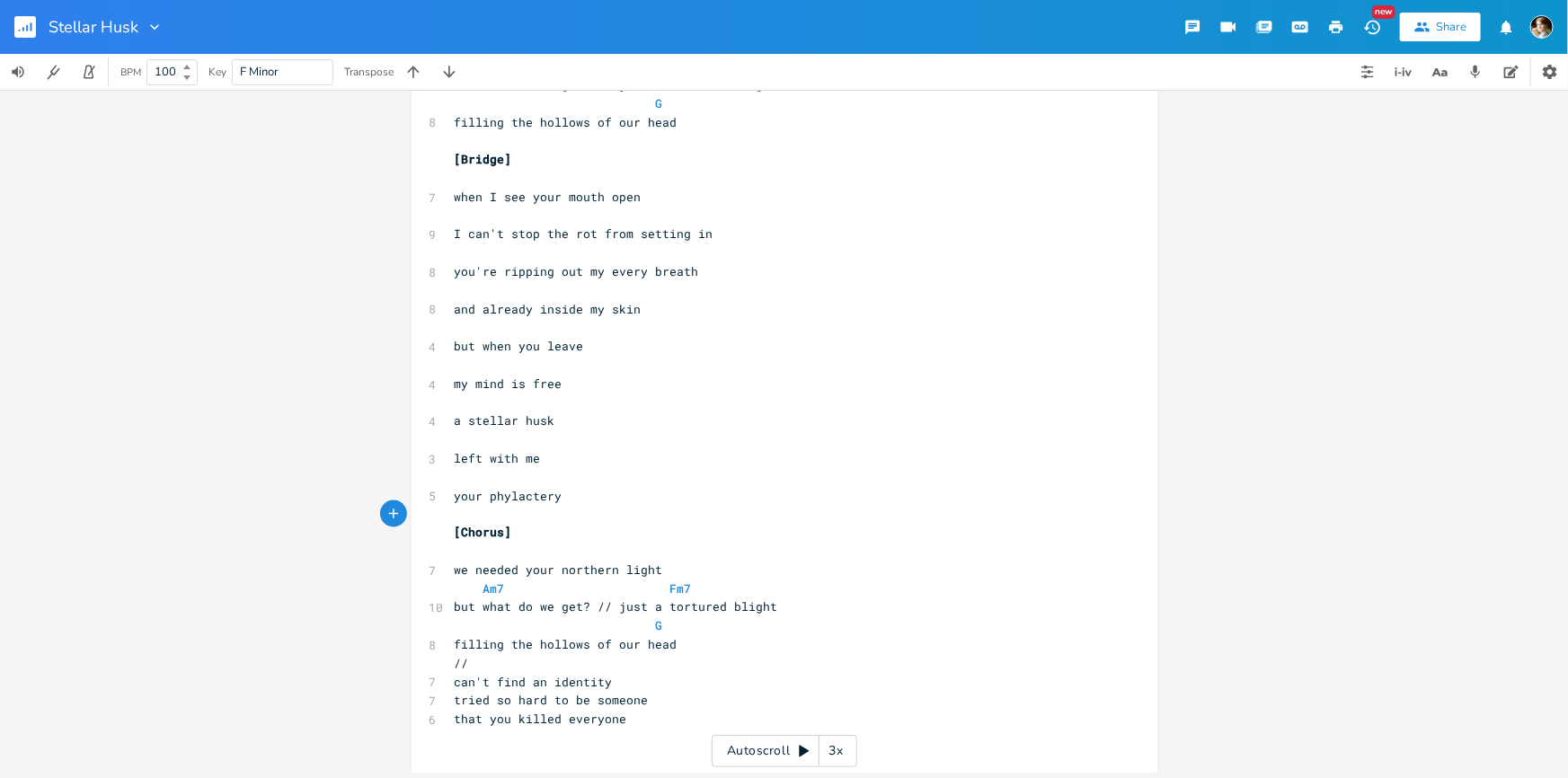
scroll to position [1286, 0]
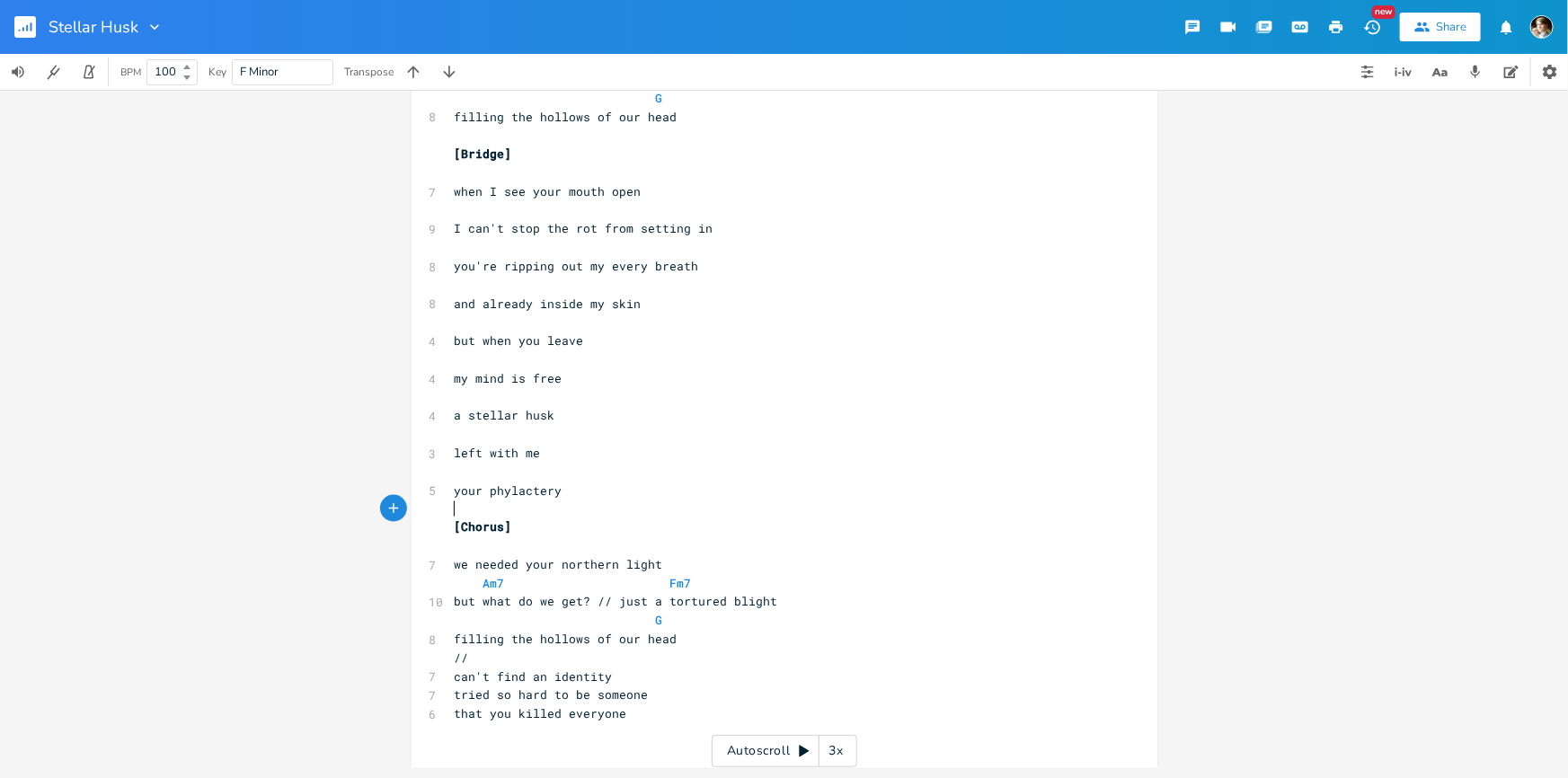
click at [502, 546] on pre "​" at bounding box center [775, 546] width 649 height 19
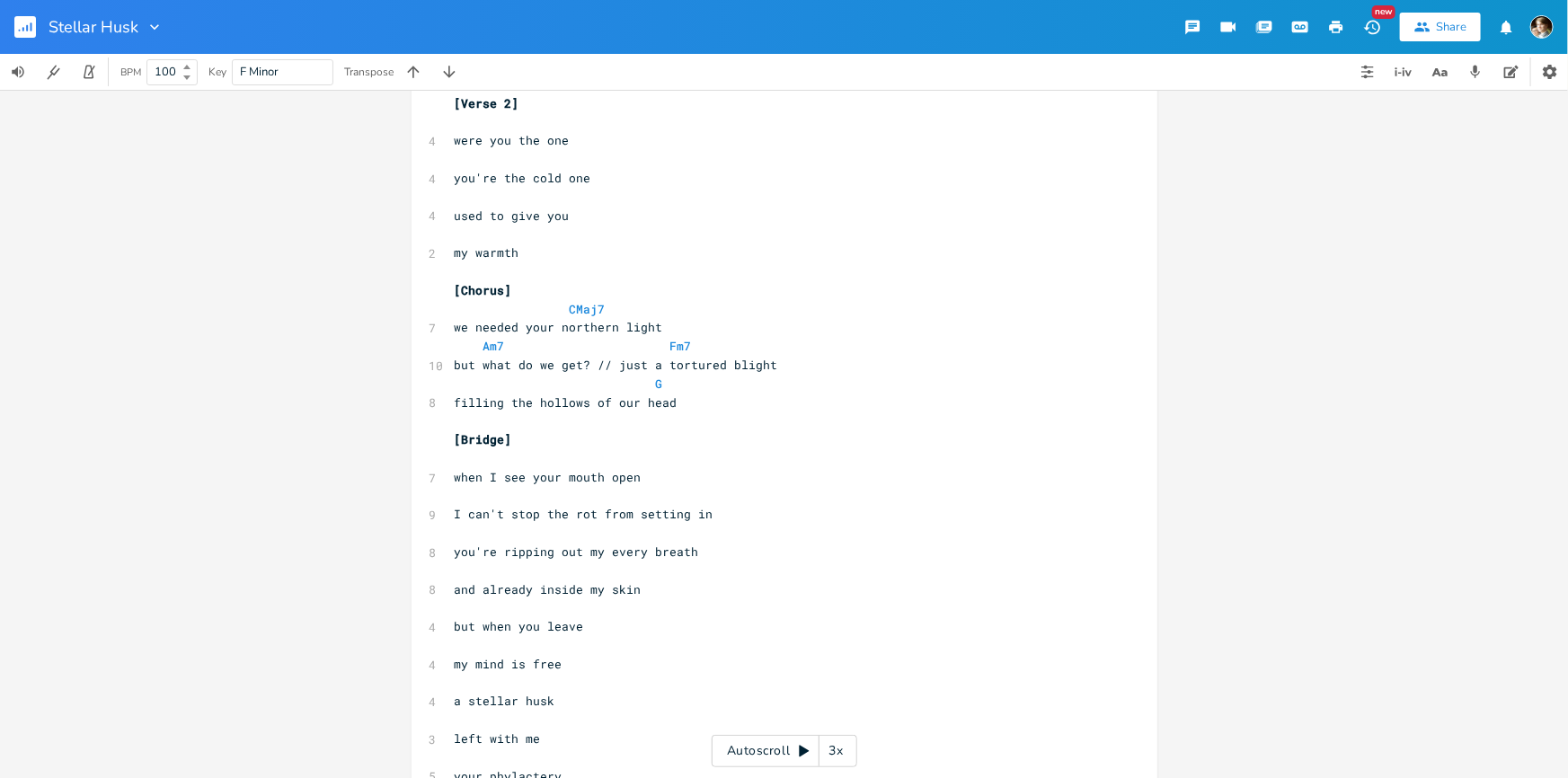
scroll to position [959, 0]
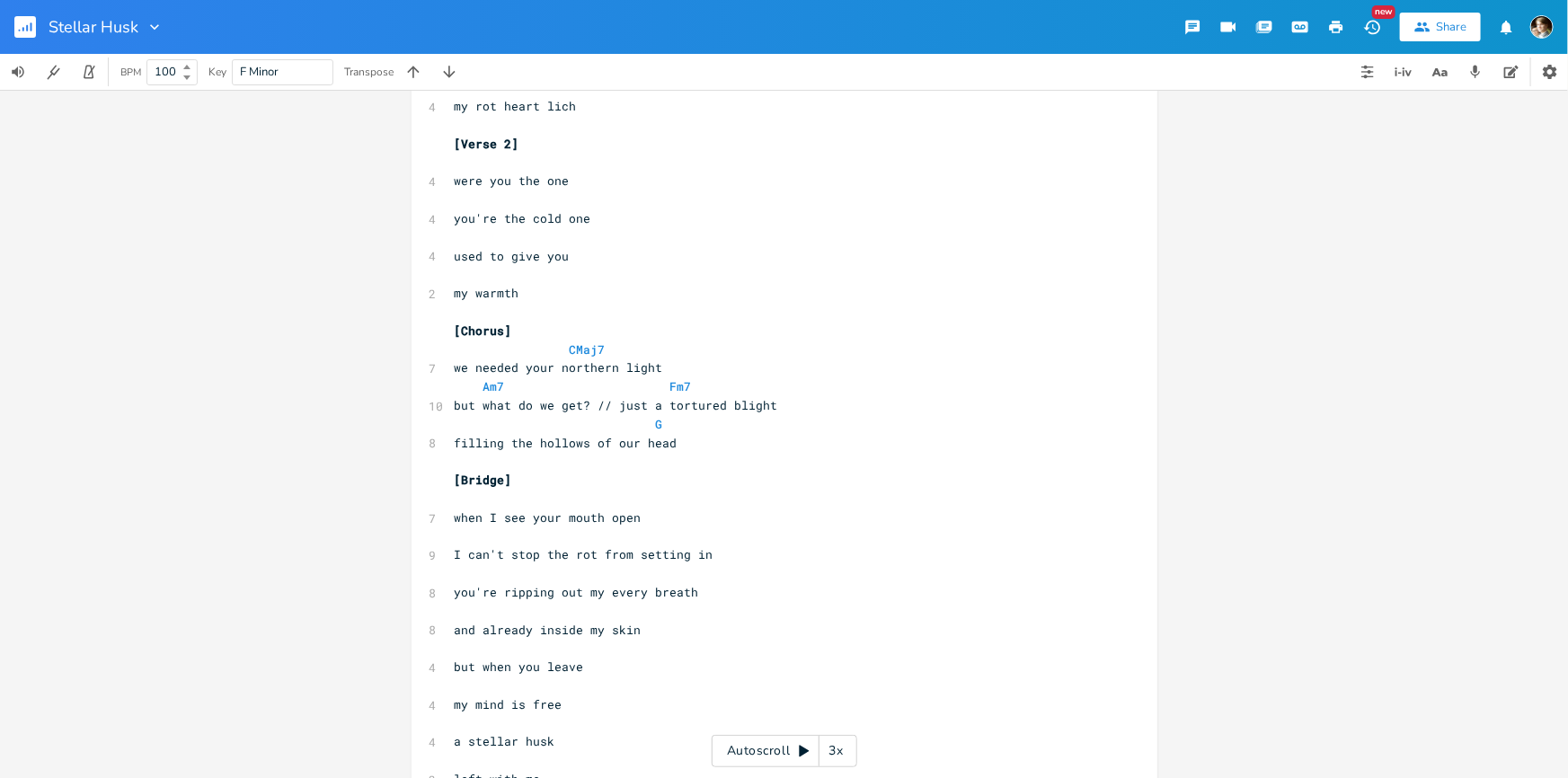
click at [605, 346] on span at bounding box center [616, 349] width 21 height 19
type textarea "CMaj7"
click at [558, 357] on pre "CMaj7" at bounding box center [775, 349] width 649 height 19
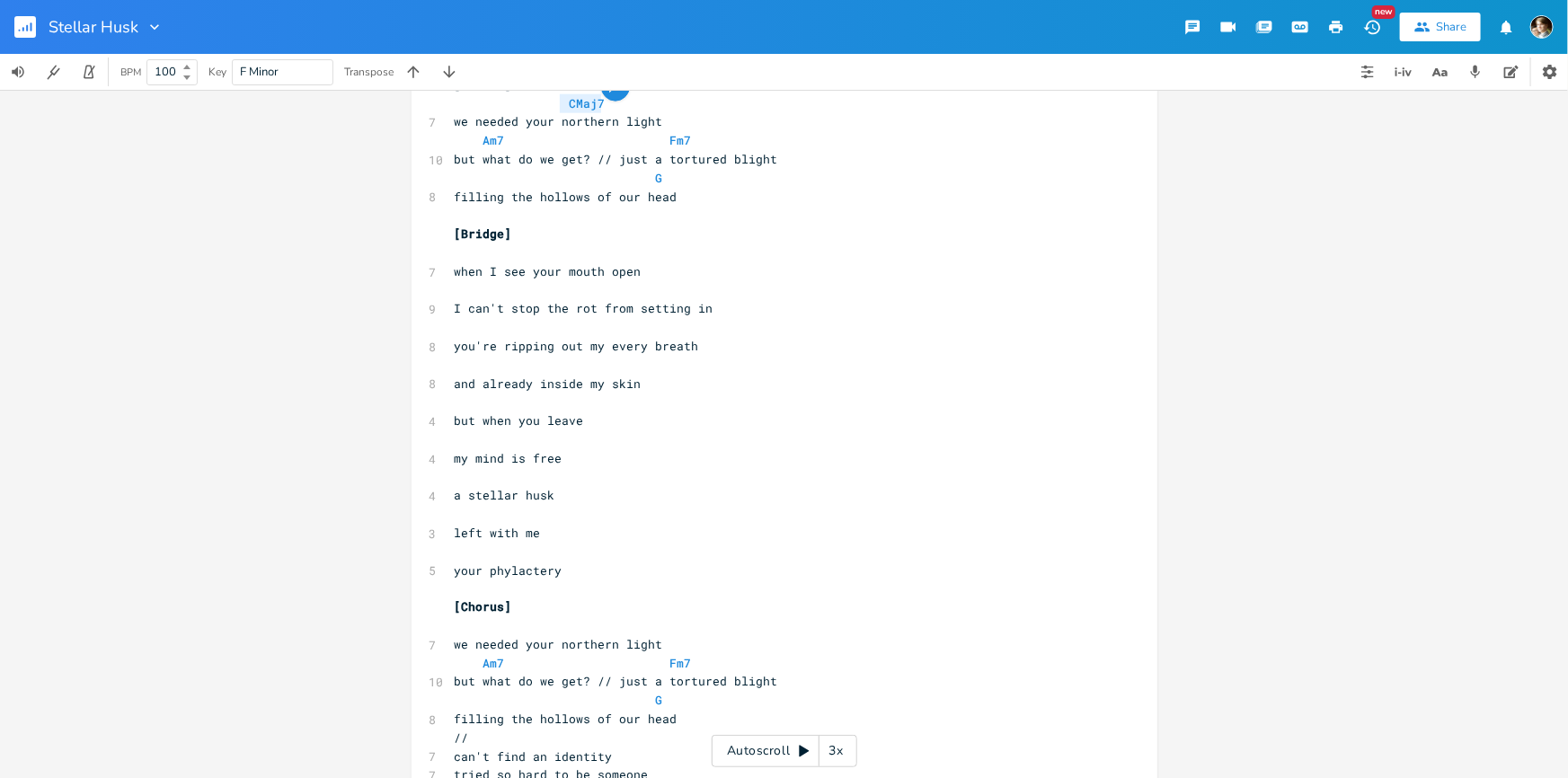
scroll to position [1286, 0]
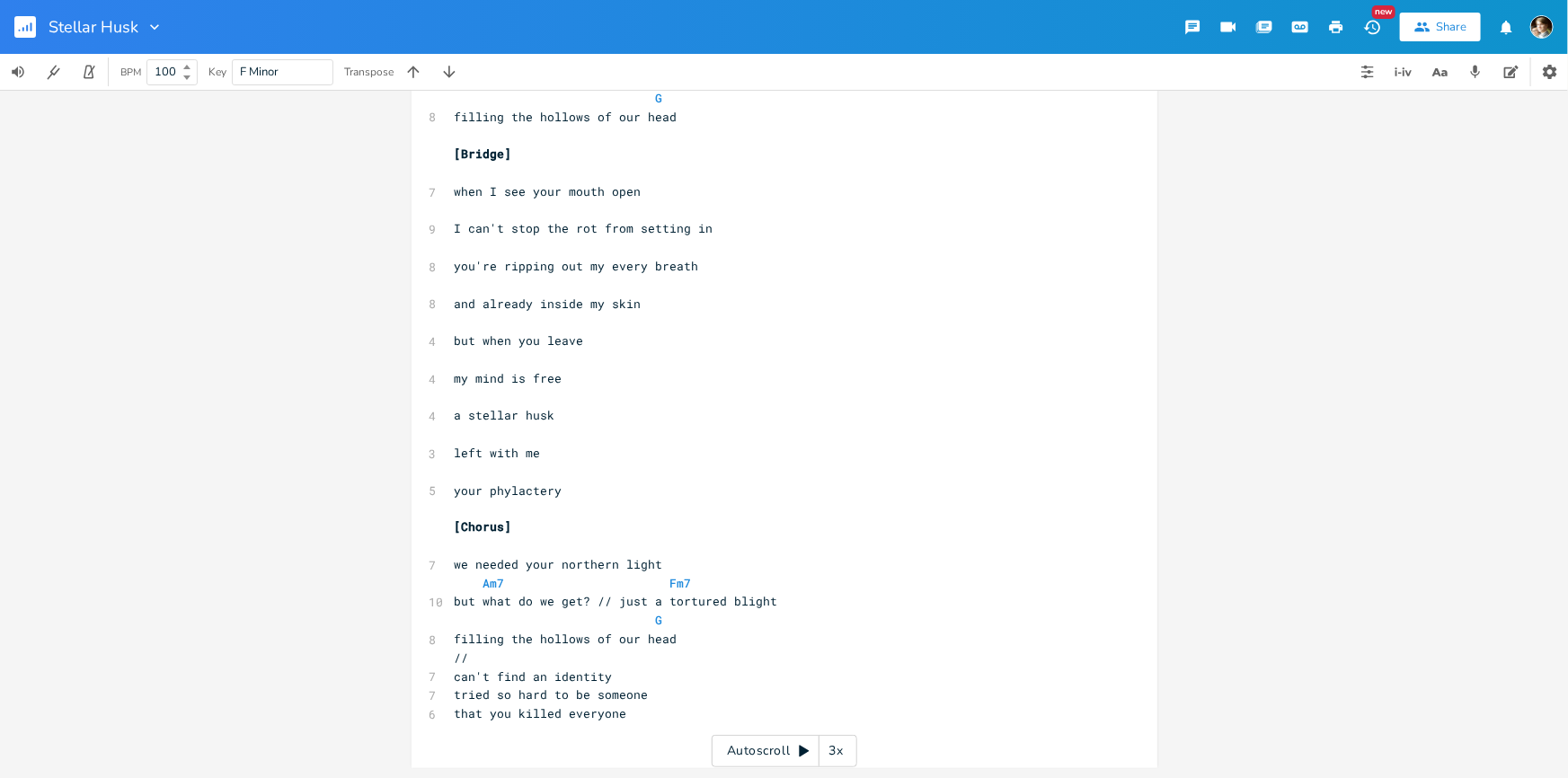
click at [518, 540] on pre "​" at bounding box center [775, 546] width 649 height 19
click at [563, 541] on span "CMaj7" at bounding box center [534, 546] width 158 height 17
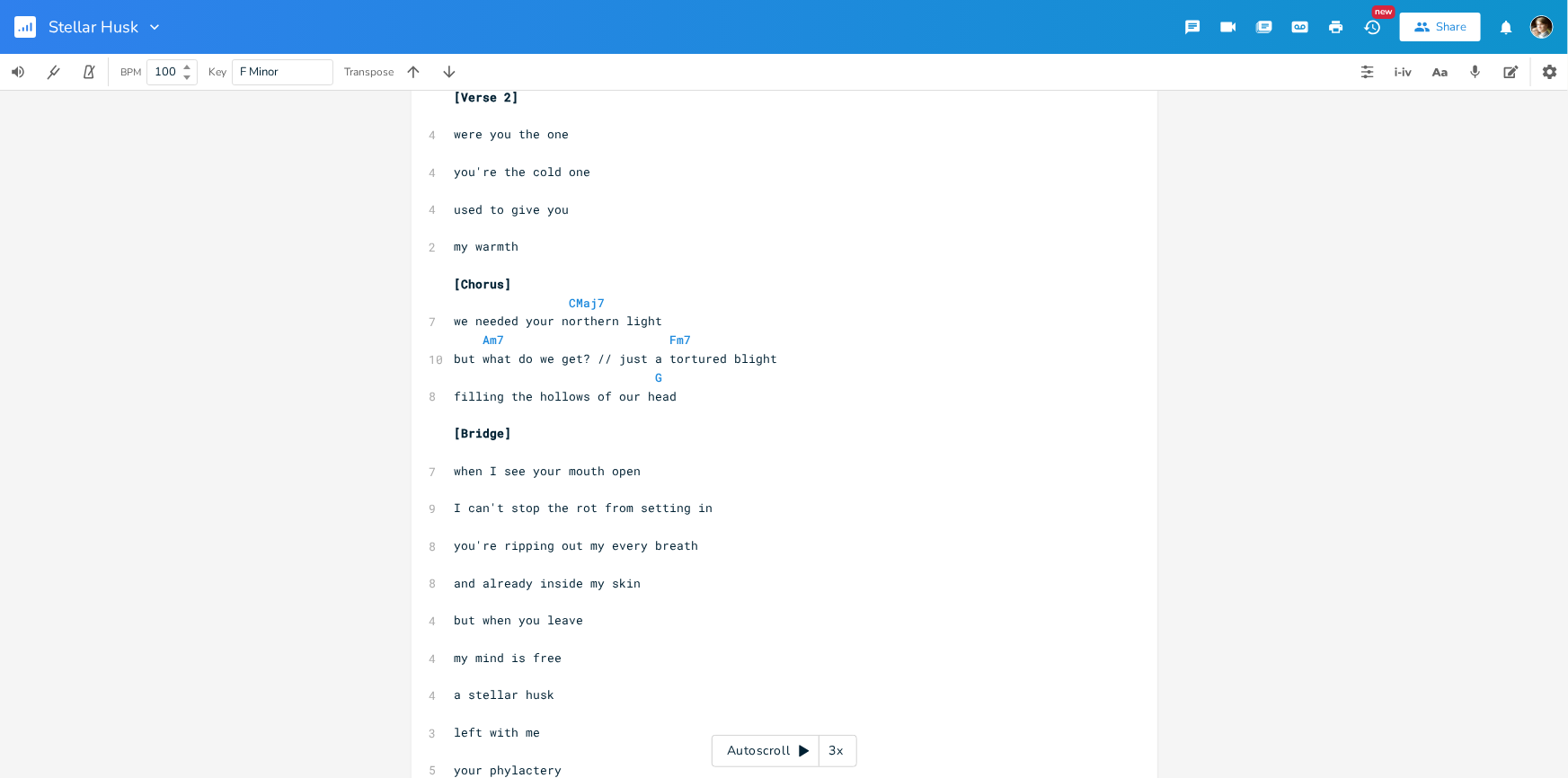
scroll to position [877, 0]
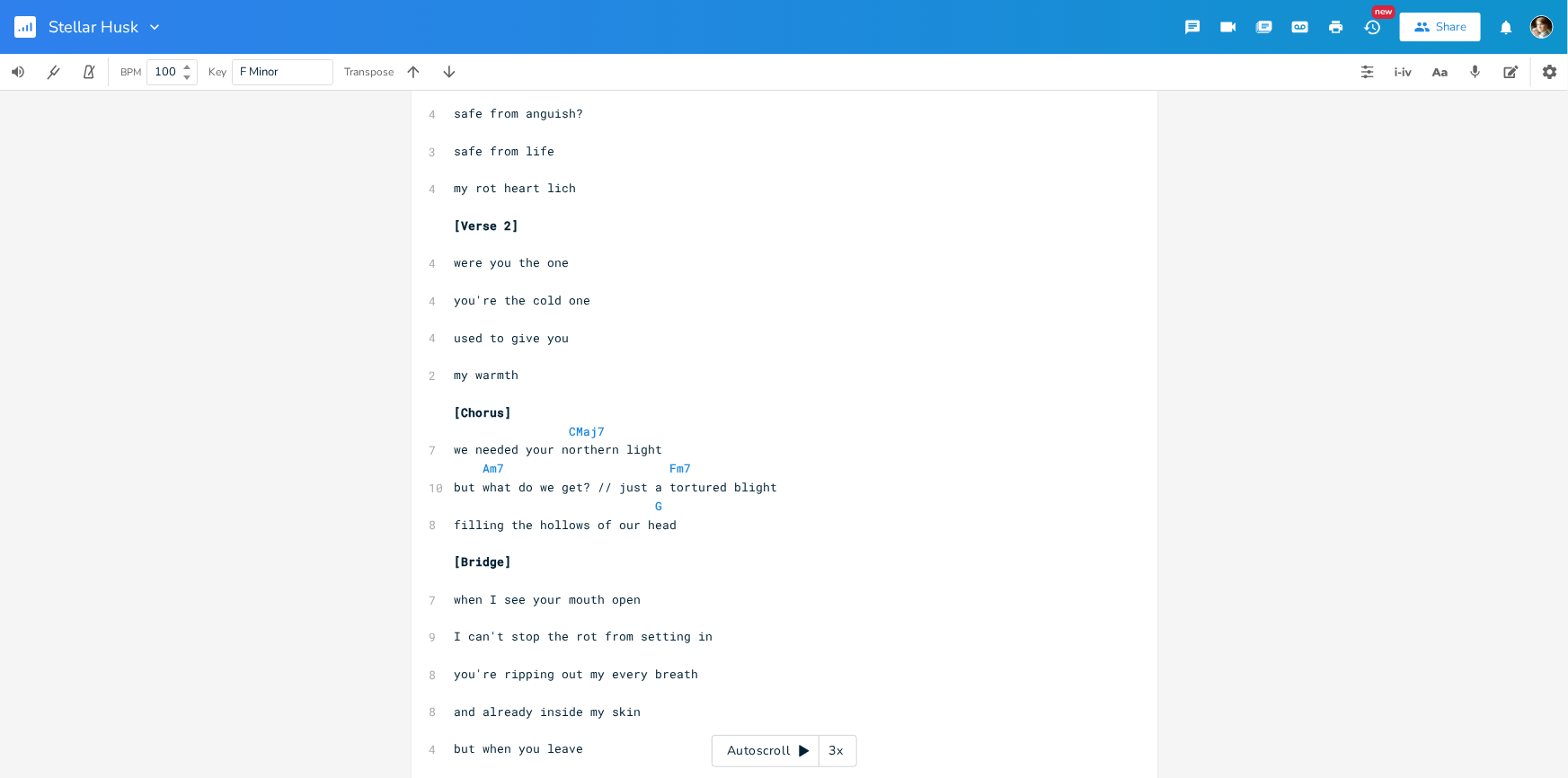
click at [559, 438] on span "CMaj7" at bounding box center [541, 431] width 173 height 17
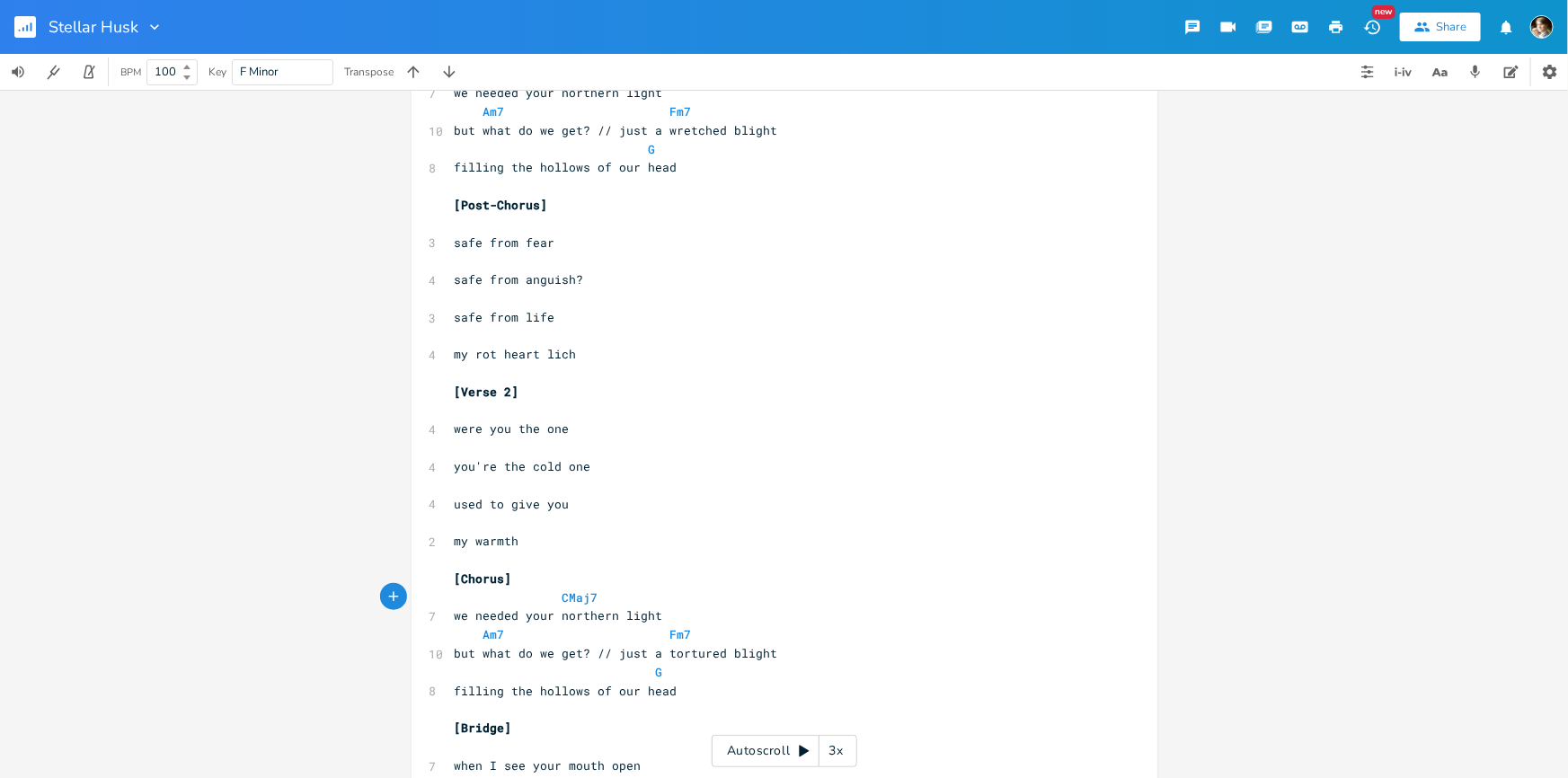
scroll to position [715, 0]
click at [594, 417] on pre "were you the one" at bounding box center [775, 426] width 649 height 19
click at [594, 467] on pre "you're the cold one" at bounding box center [775, 463] width 649 height 19
click at [609, 467] on pre "you're the cold one" at bounding box center [775, 463] width 649 height 19
click at [577, 420] on pre "were you the one" at bounding box center [775, 426] width 649 height 19
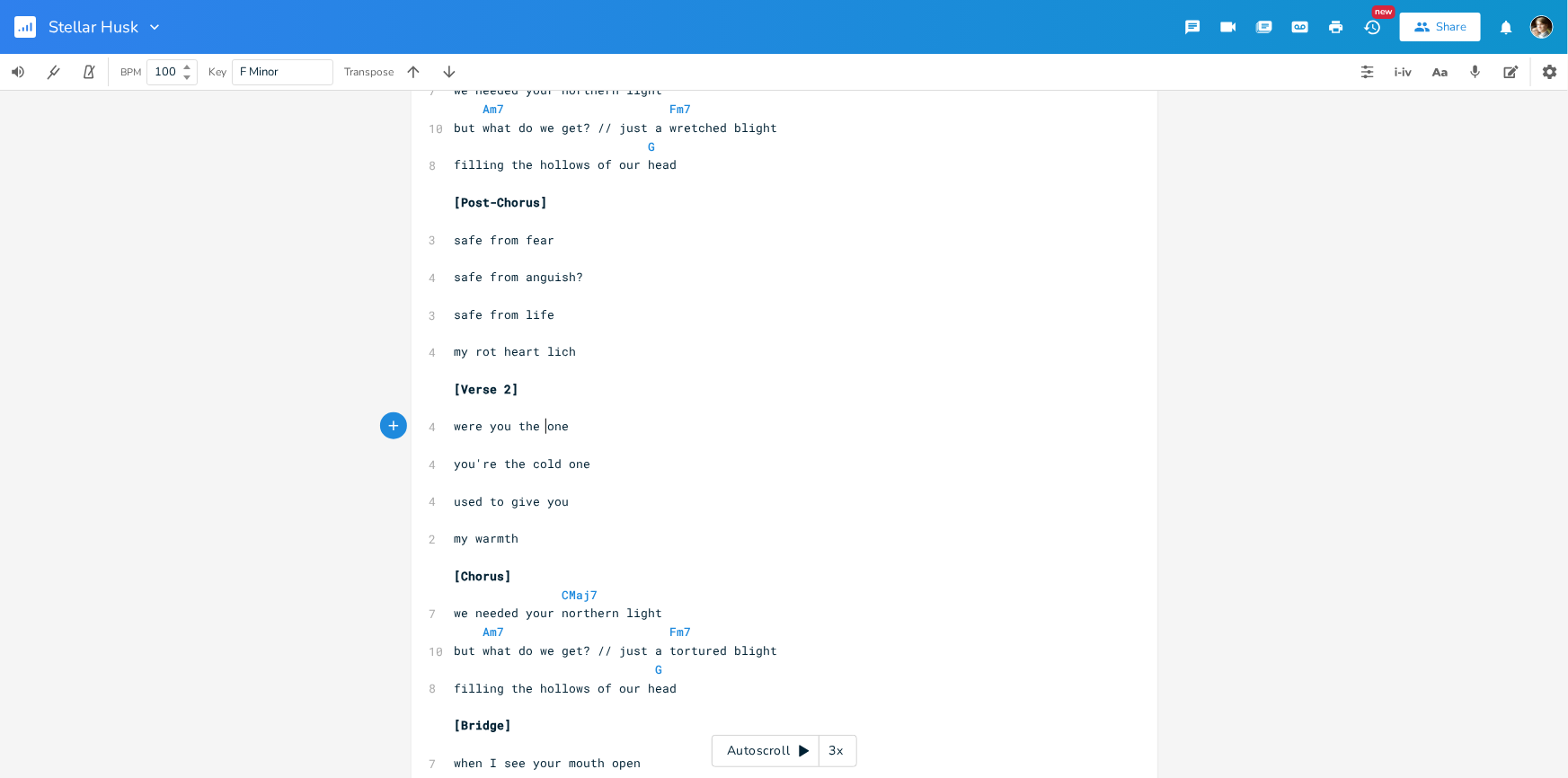
click at [540, 422] on span "were you the one" at bounding box center [512, 426] width 115 height 17
click at [629, 467] on pre "you're the cold one" at bounding box center [775, 463] width 649 height 19
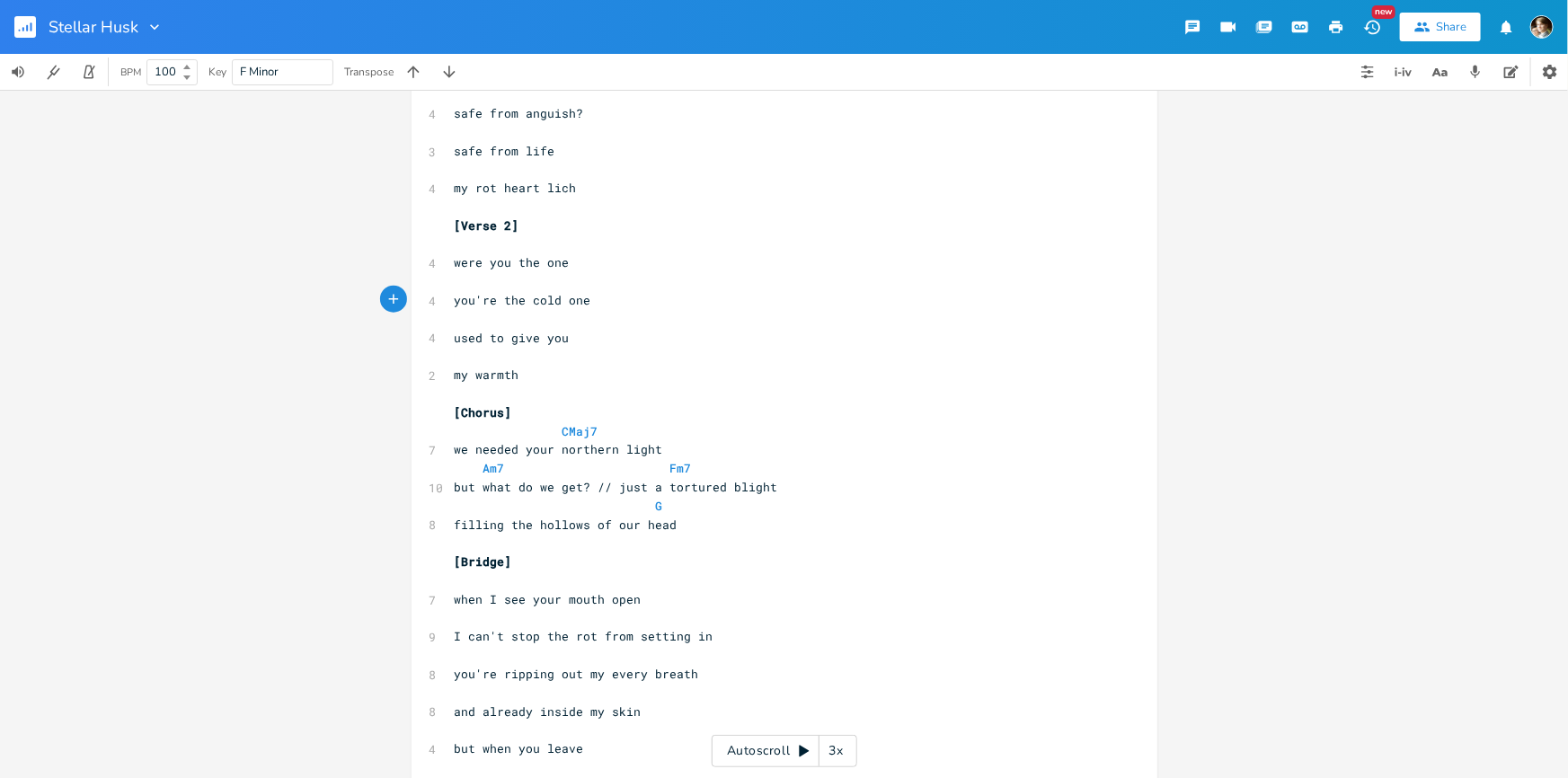
scroll to position [1041, 0]
